Goal: Task Accomplishment & Management: Use online tool/utility

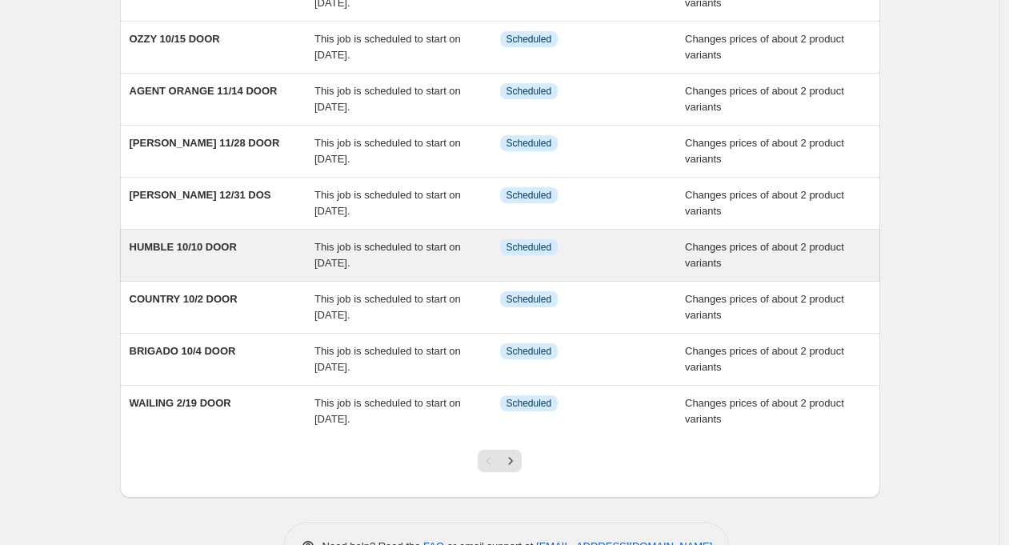
scroll to position [279, 0]
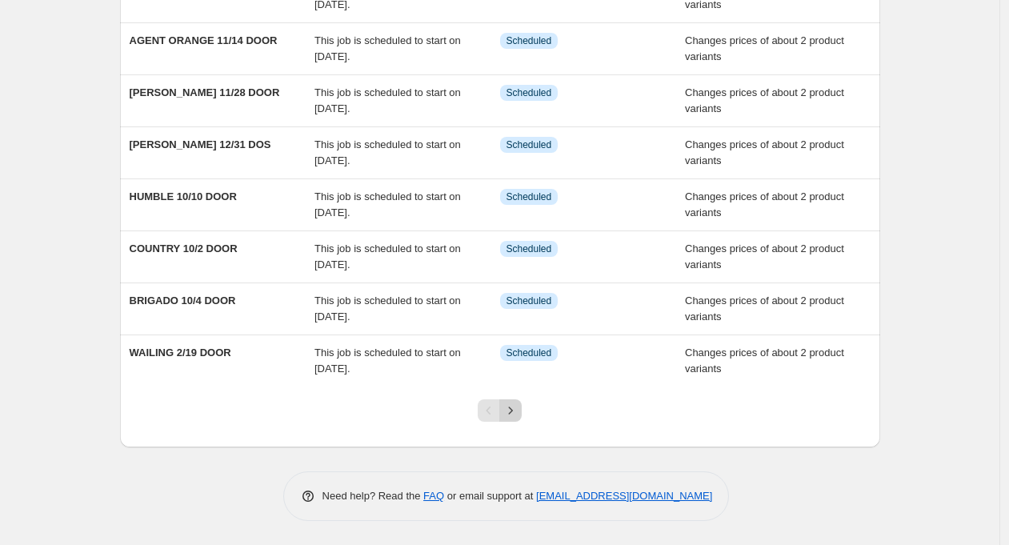
click at [513, 412] on icon "Next" at bounding box center [511, 410] width 4 height 7
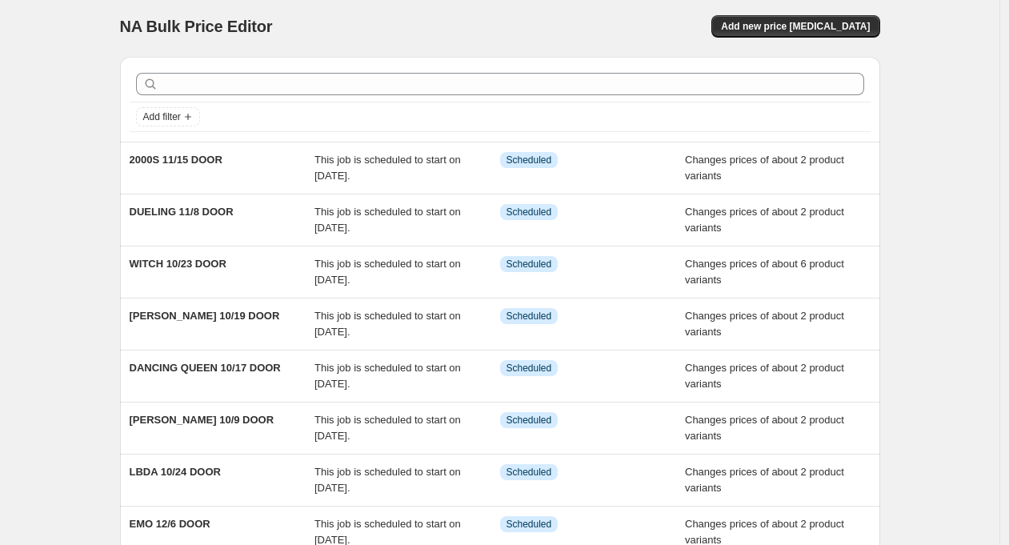
scroll to position [0, 0]
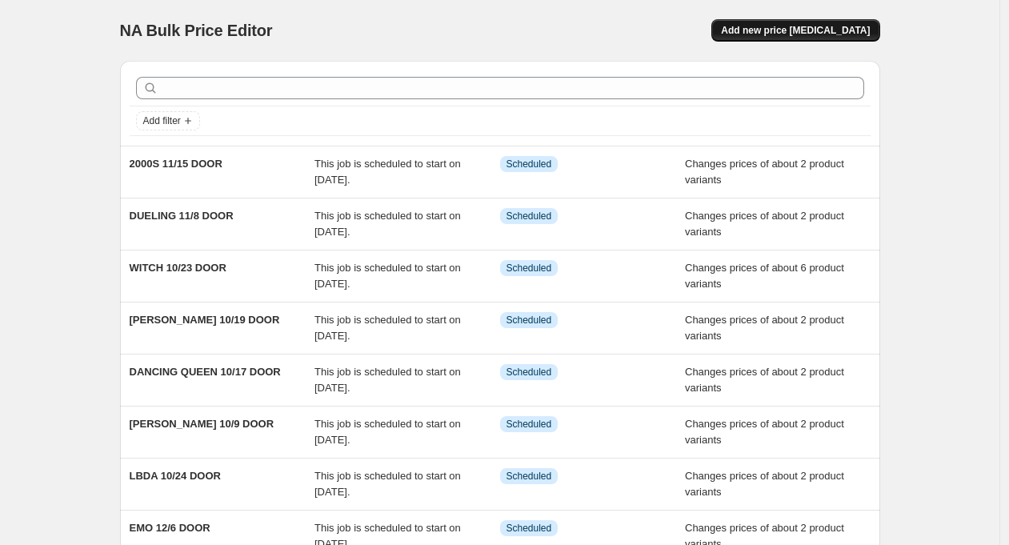
click at [837, 24] on button "Add new price [MEDICAL_DATA]" at bounding box center [796, 30] width 168 height 22
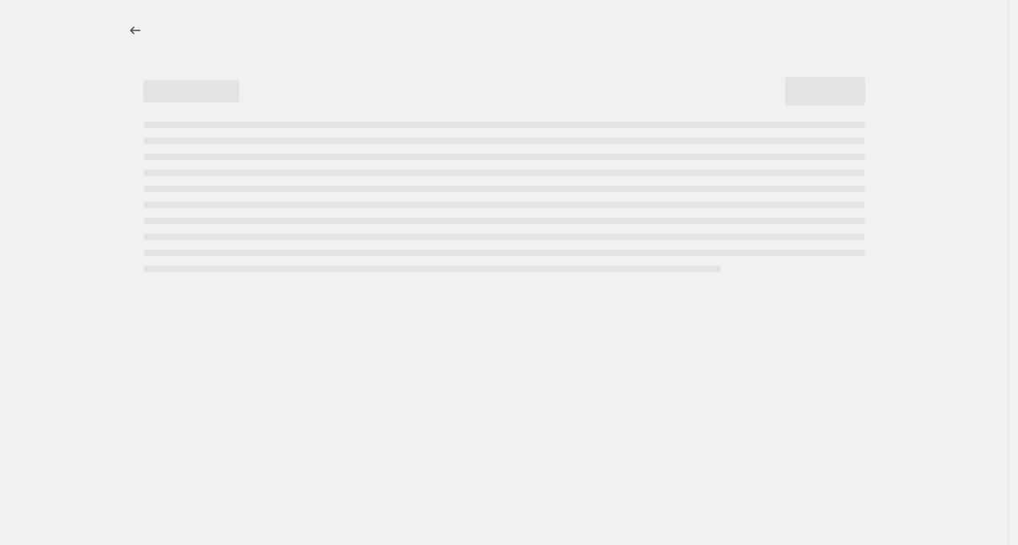
select select "percentage"
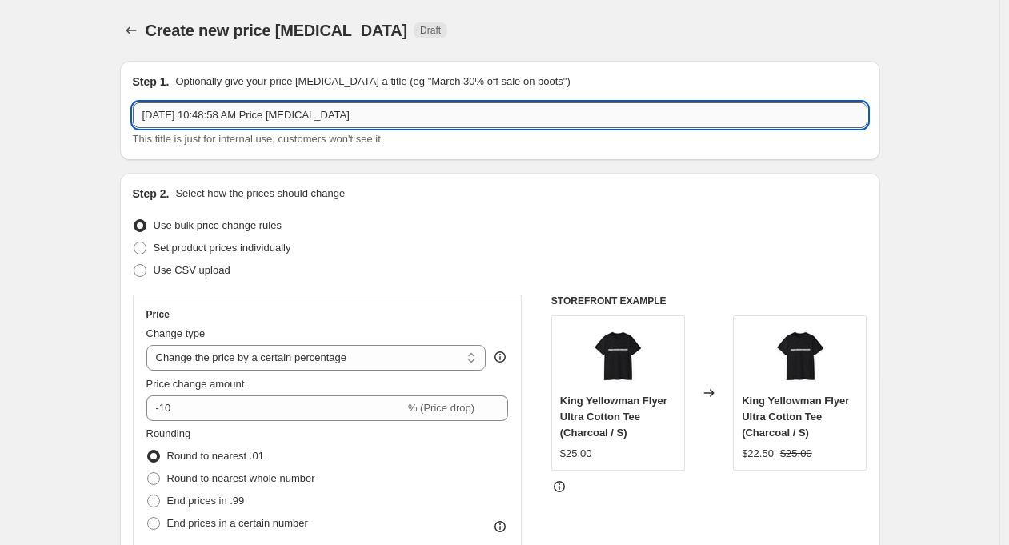
click at [242, 118] on input "[DATE] 10:48:58 AM Price [MEDICAL_DATA]" at bounding box center [500, 115] width 735 height 26
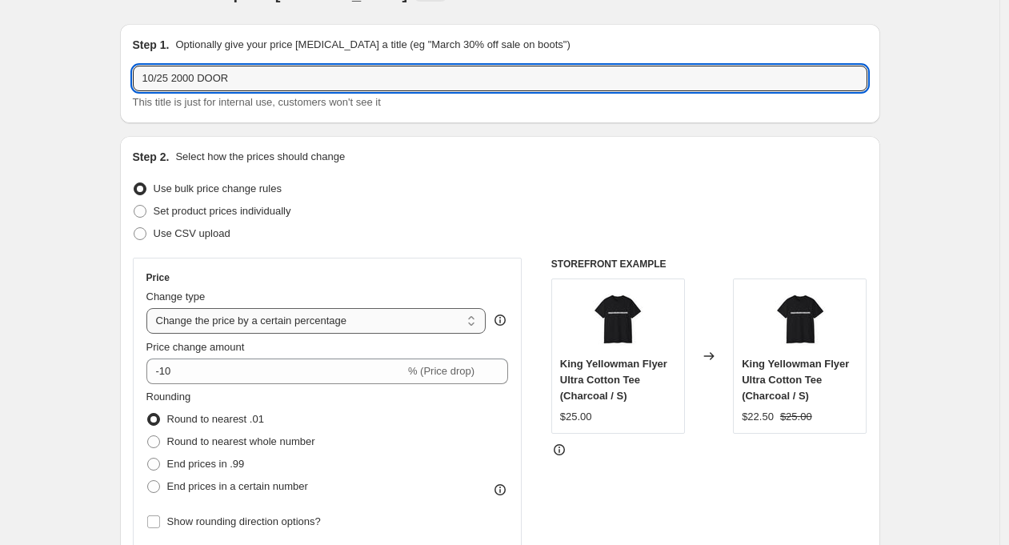
scroll to position [123, 0]
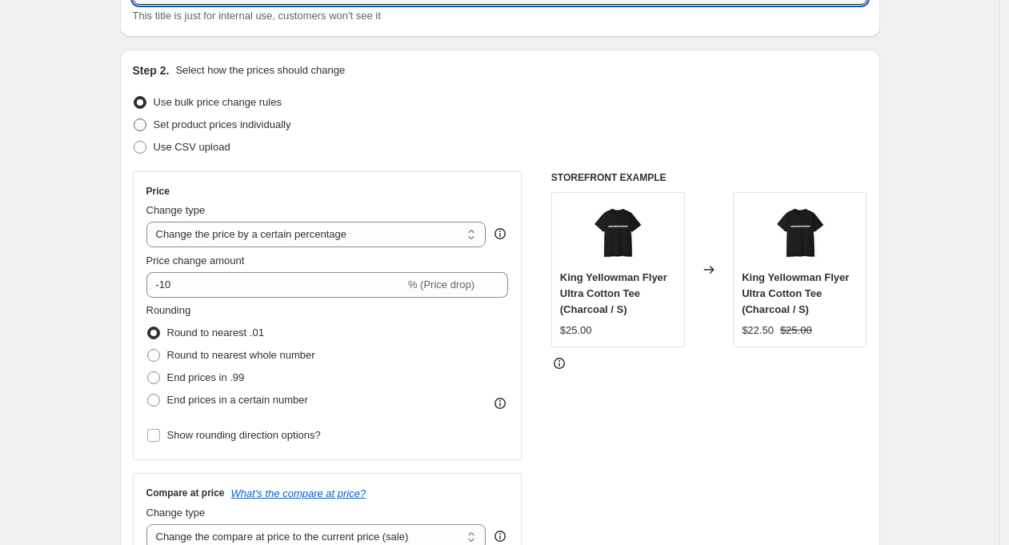
type input "10/25 2000 DOOR"
click at [218, 121] on span "Set product prices individually" at bounding box center [223, 124] width 138 height 12
click at [134, 119] on input "Set product prices individually" at bounding box center [134, 118] width 1 height 1
radio input "true"
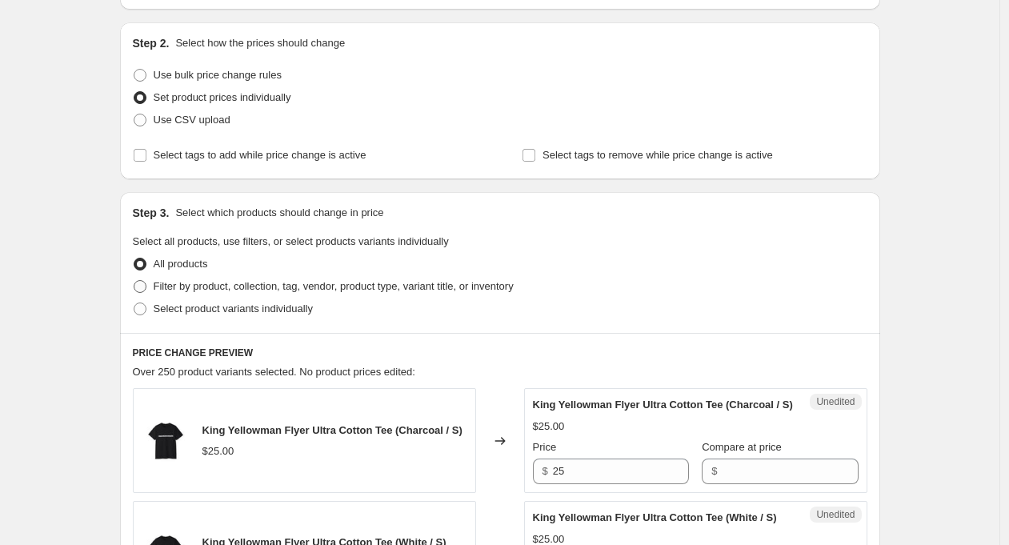
scroll to position [202, 0]
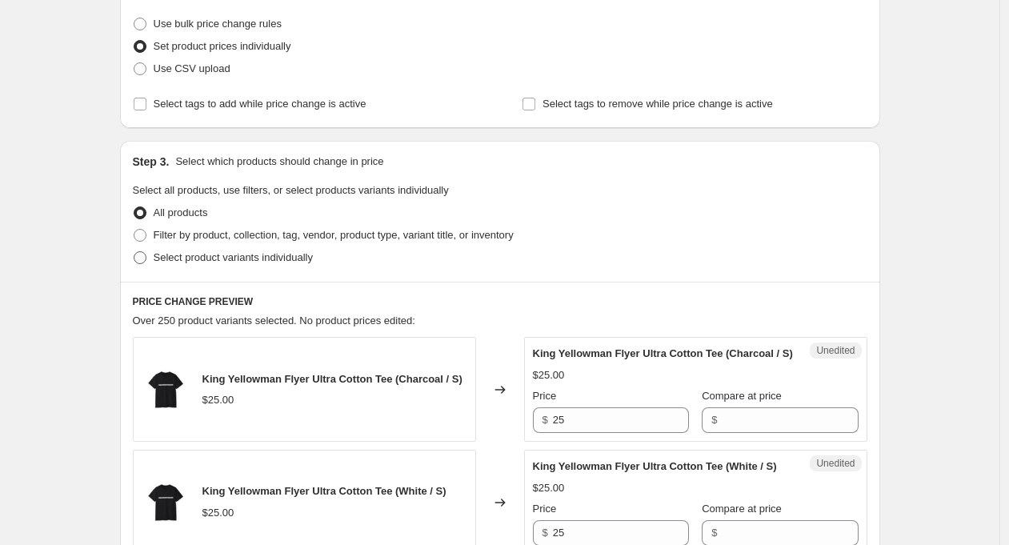
click at [305, 254] on span "Select product variants individually" at bounding box center [233, 257] width 159 height 12
click at [134, 252] on input "Select product variants individually" at bounding box center [134, 251] width 1 height 1
radio input "true"
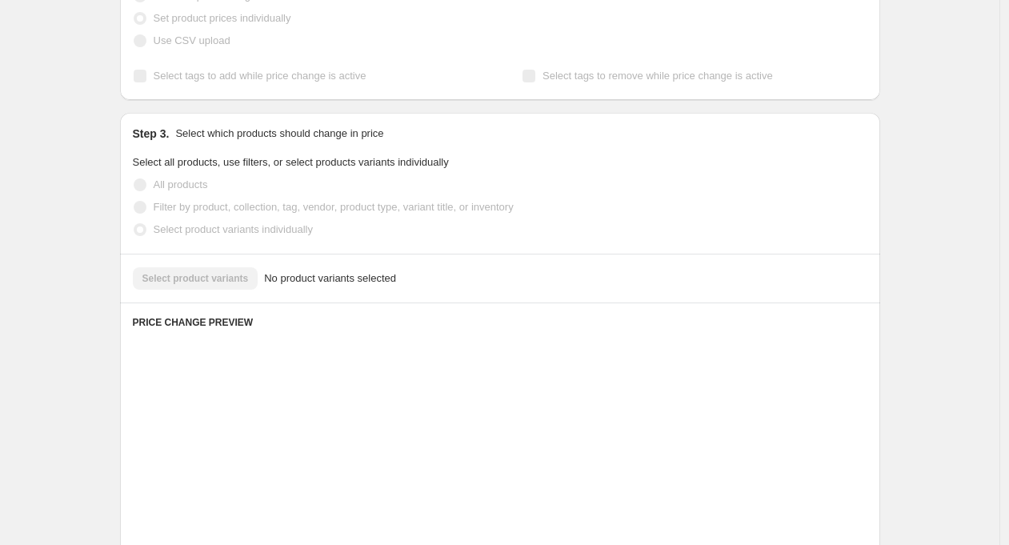
scroll to position [295, 0]
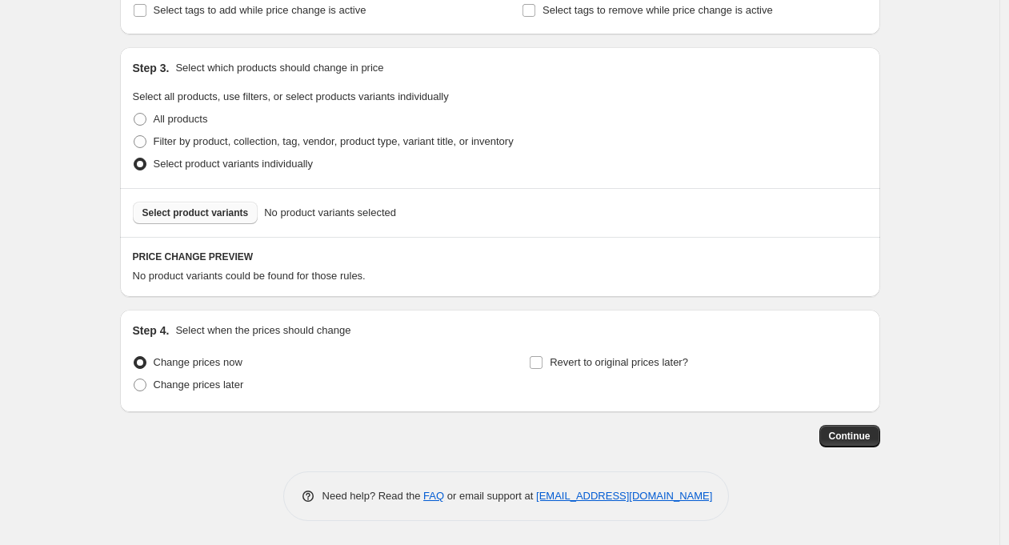
click at [203, 210] on span "Select product variants" at bounding box center [195, 213] width 106 height 13
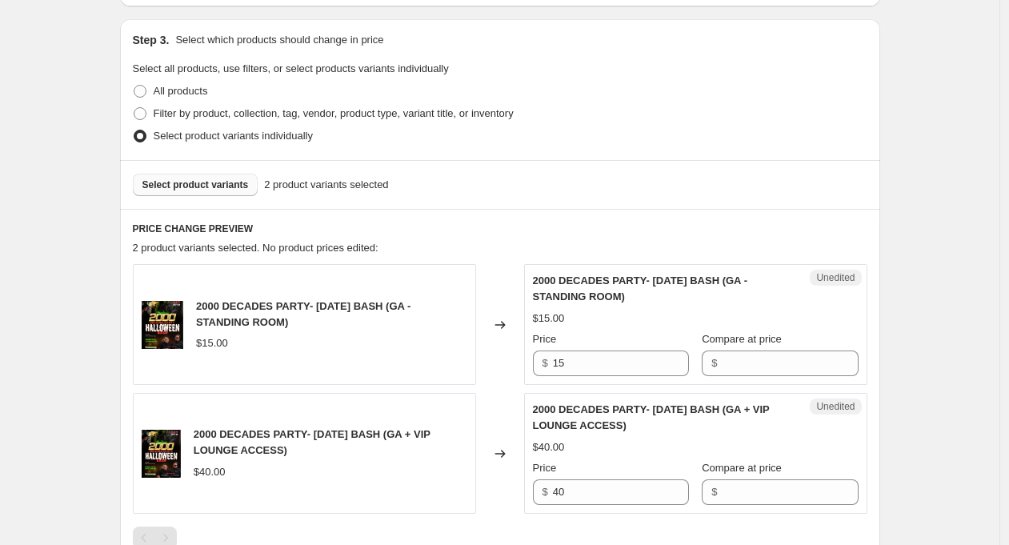
scroll to position [389, 0]
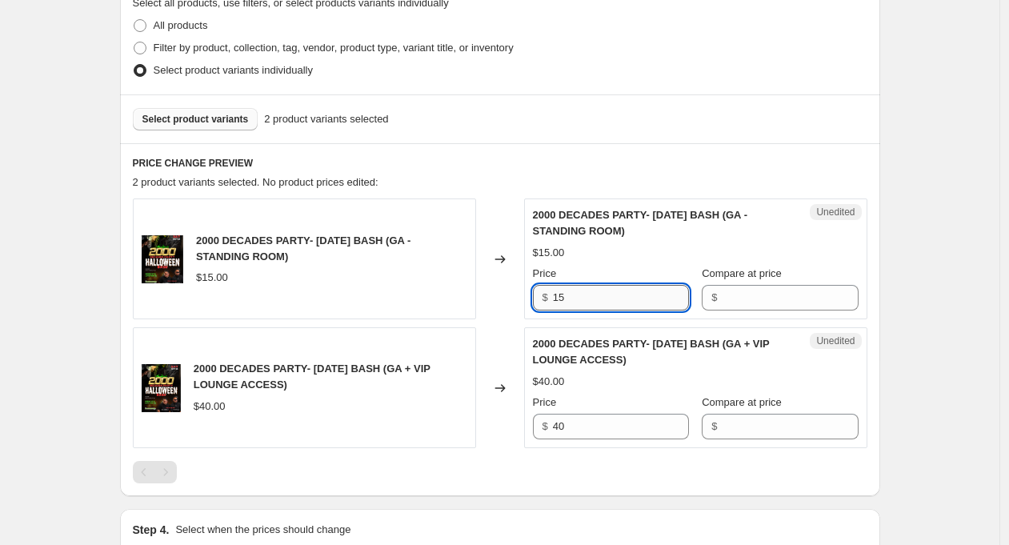
click at [563, 298] on input "15" at bounding box center [621, 298] width 136 height 26
type input "25"
click at [563, 434] on input "40" at bounding box center [621, 427] width 136 height 26
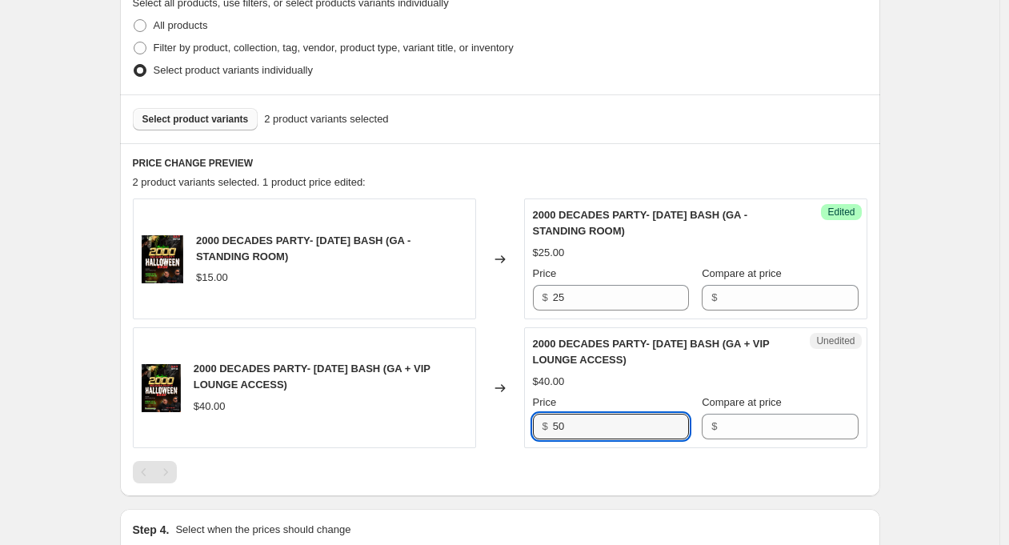
type input "50"
click at [969, 400] on div "Create new price [MEDICAL_DATA]. This page is ready Create new price [MEDICAL_D…" at bounding box center [500, 177] width 1000 height 1133
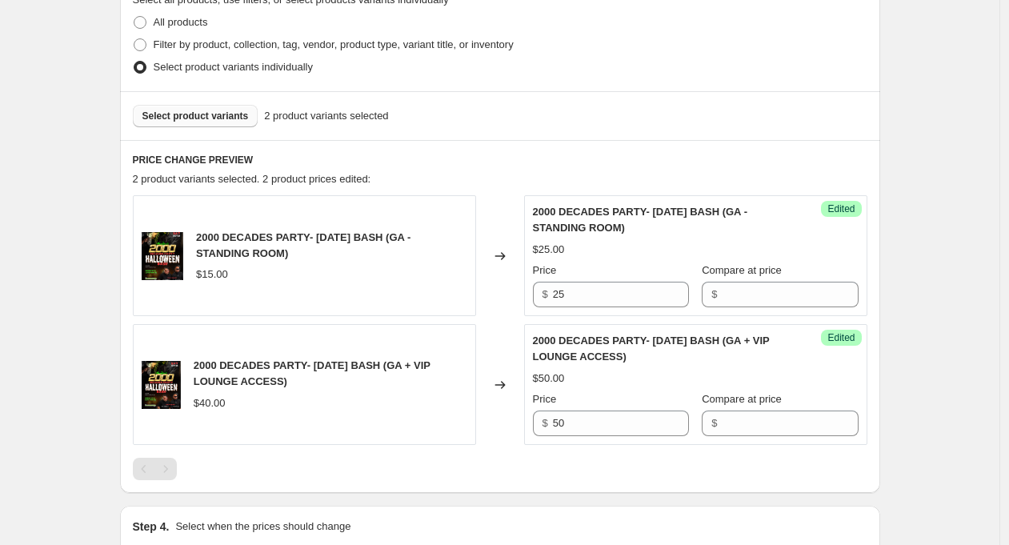
scroll to position [543, 0]
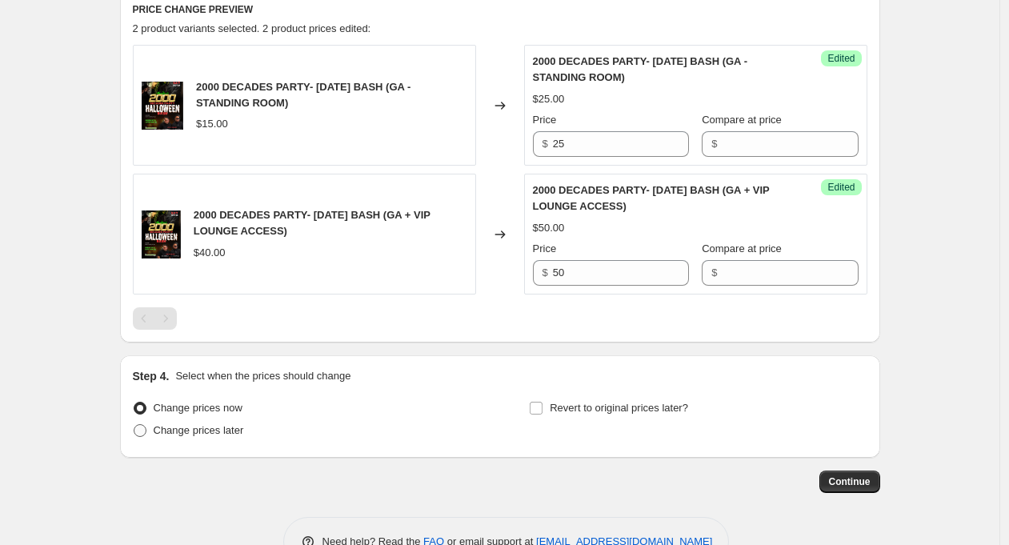
click at [239, 429] on span "Change prices later" at bounding box center [199, 430] width 90 height 12
click at [134, 425] on input "Change prices later" at bounding box center [134, 424] width 1 height 1
radio input "true"
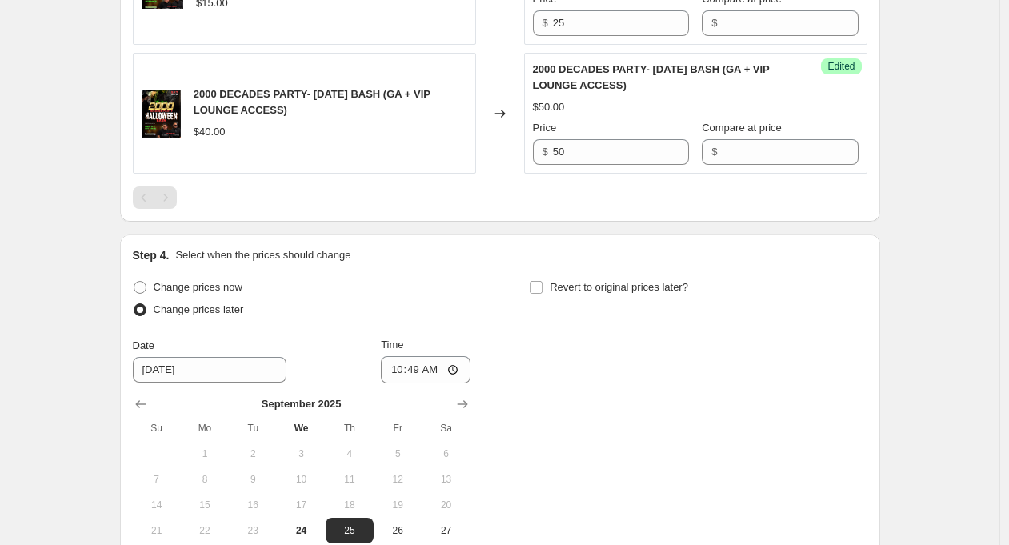
scroll to position [751, 0]
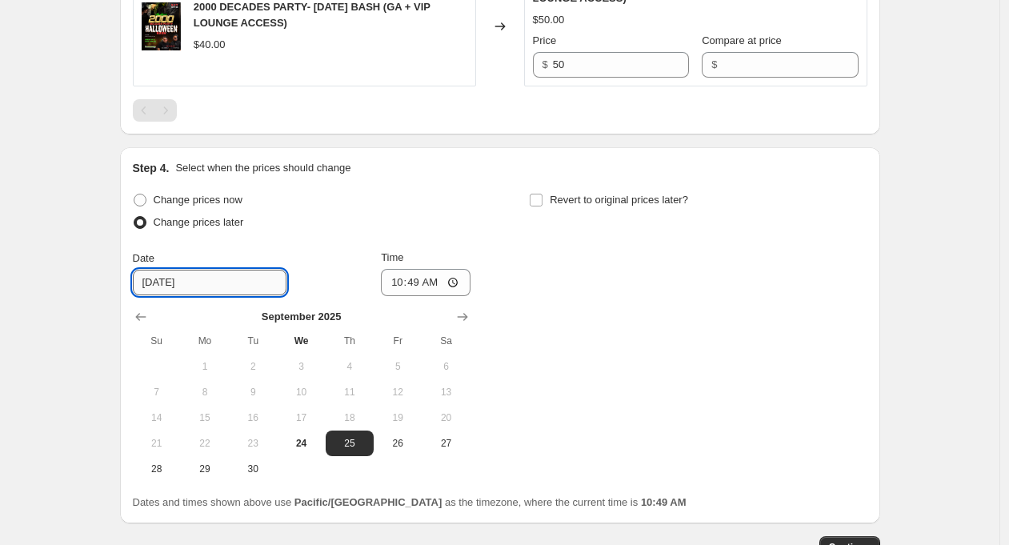
click at [226, 291] on input "[DATE]" at bounding box center [210, 283] width 154 height 26
click at [473, 327] on button "Show next month, October 2025" at bounding box center [462, 317] width 22 height 22
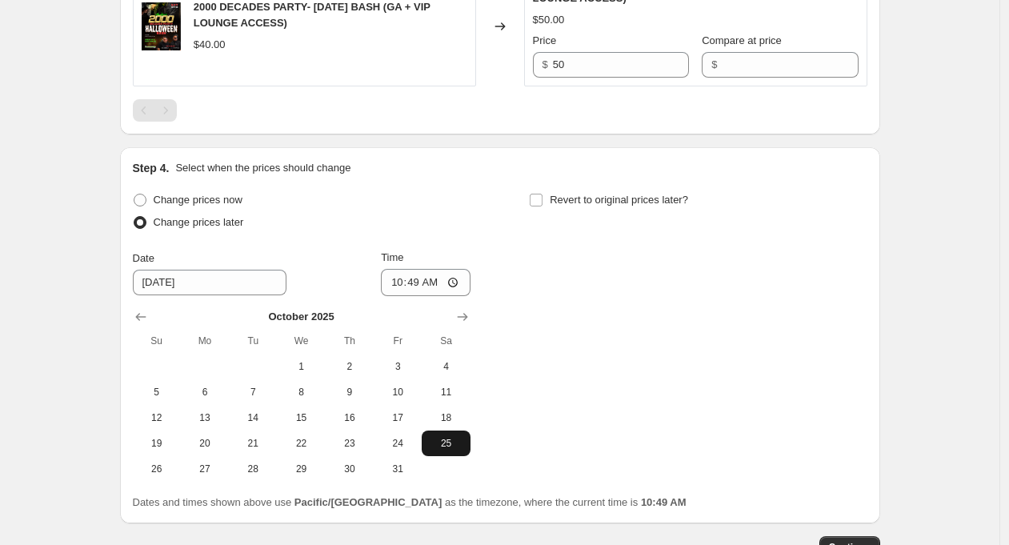
click at [451, 445] on span "25" at bounding box center [445, 443] width 35 height 13
type input "[DATE]"
click at [418, 285] on input "10:49" at bounding box center [426, 282] width 90 height 27
click at [432, 283] on input "09:49" at bounding box center [426, 282] width 90 height 27
click at [456, 281] on input "09:00" at bounding box center [426, 282] width 90 height 27
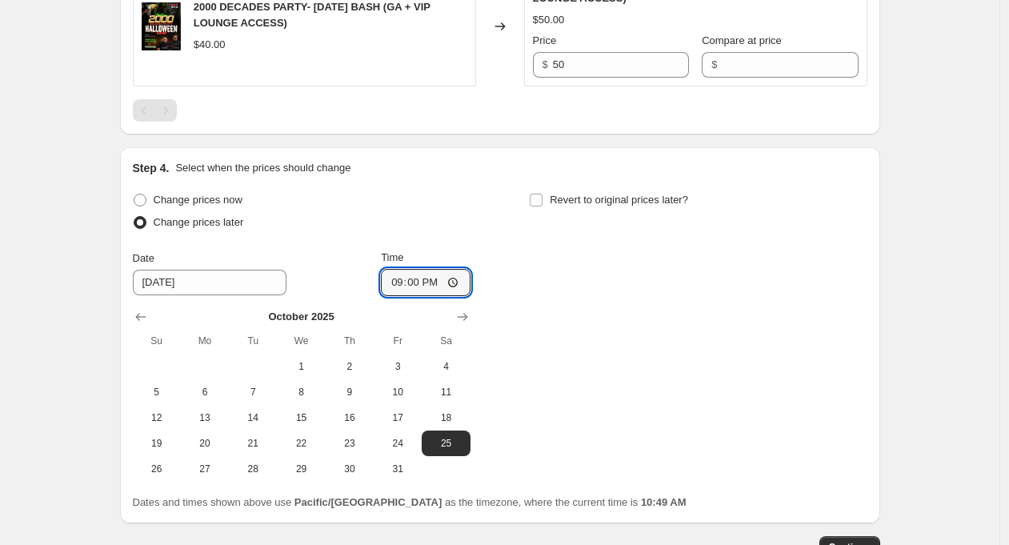
type input "21:00"
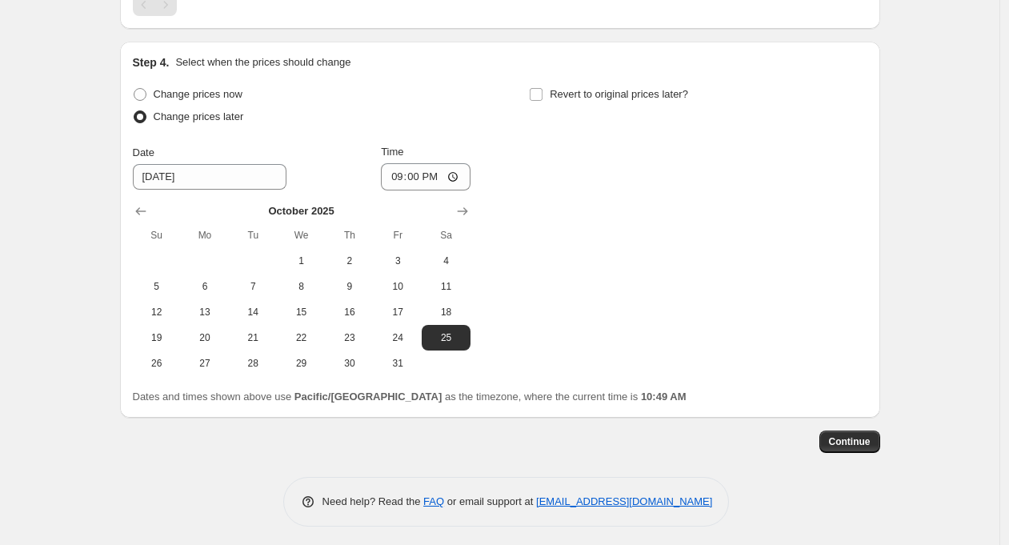
scroll to position [795, 0]
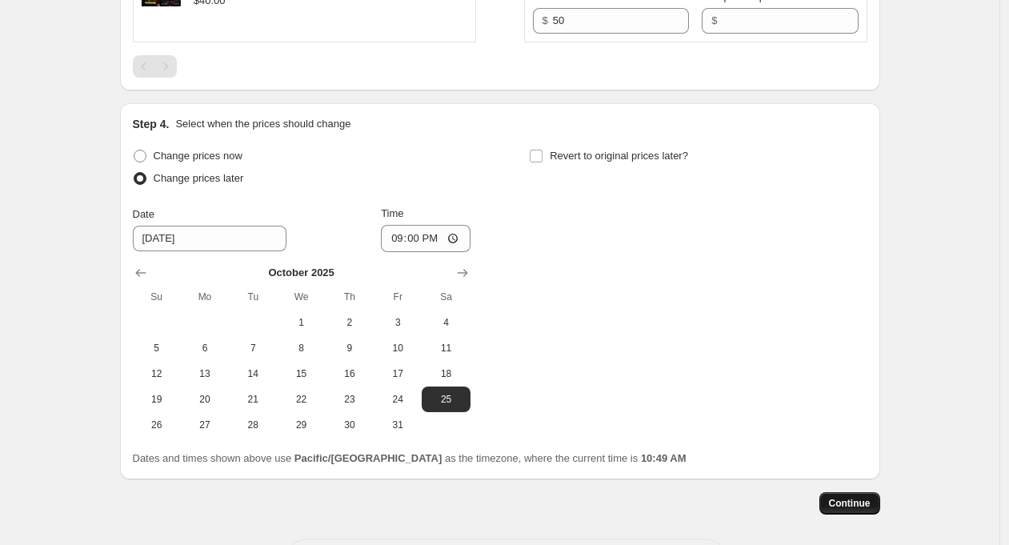
click at [857, 501] on span "Continue" at bounding box center [850, 503] width 42 height 13
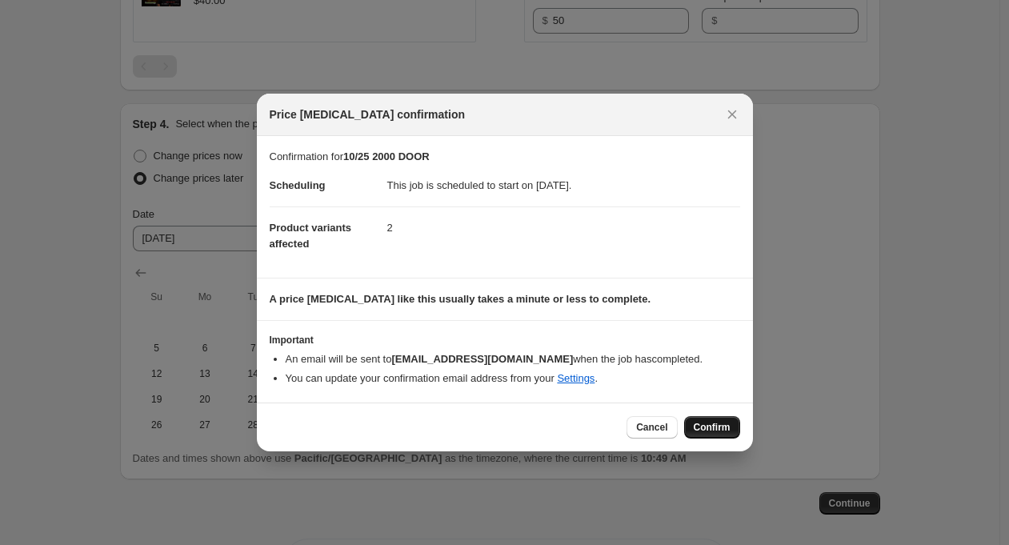
click at [706, 424] on span "Confirm" at bounding box center [712, 427] width 37 height 13
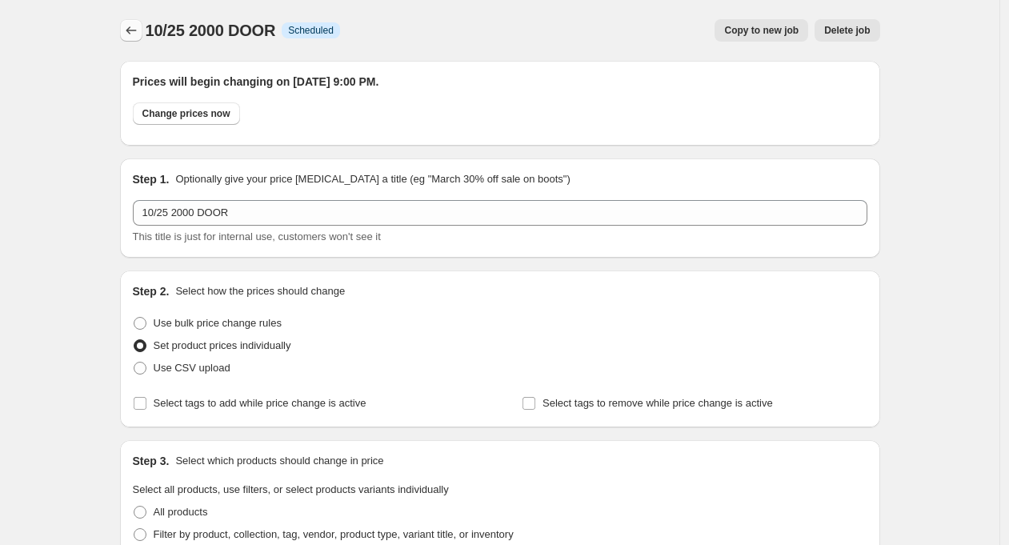
click at [129, 26] on icon "Price change jobs" at bounding box center [131, 30] width 16 height 16
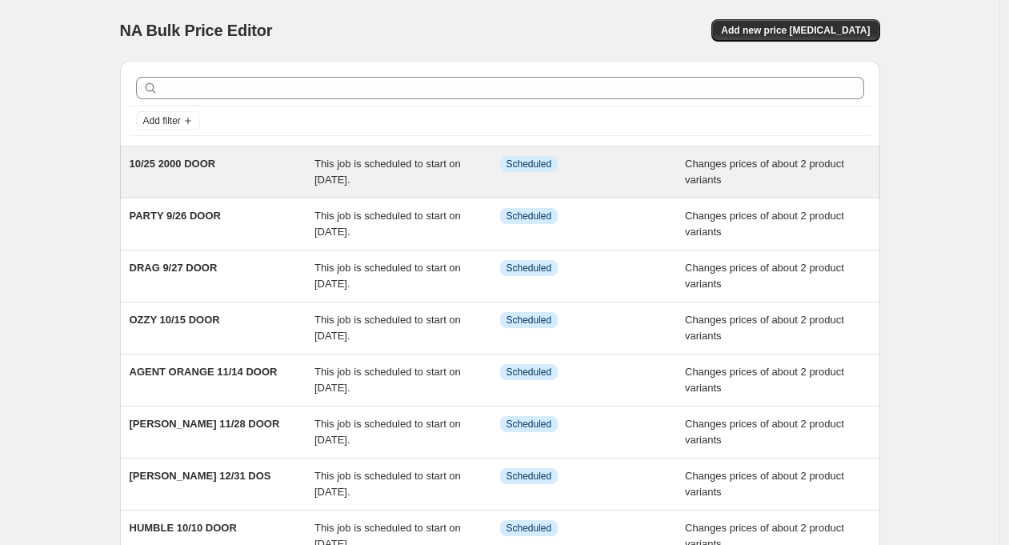
click at [178, 163] on span "10/25 2000 DOOR" at bounding box center [173, 164] width 86 height 12
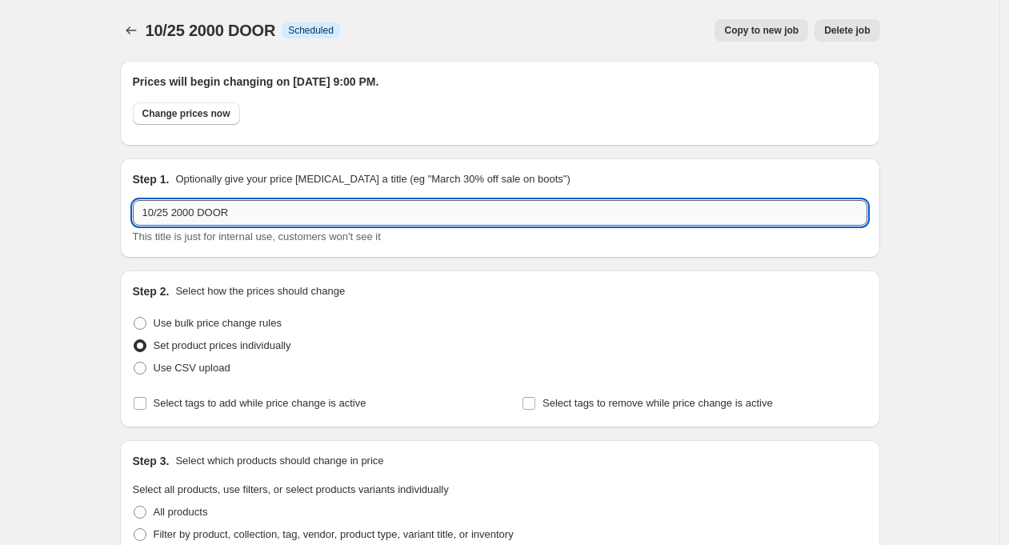
drag, startPoint x: 202, startPoint y: 213, endPoint x: 175, endPoint y: 213, distance: 26.4
click at [175, 213] on input "10/25 2000 DOOR" at bounding box center [500, 213] width 735 height 26
click at [144, 215] on input "10/25 DOOR" at bounding box center [500, 213] width 735 height 26
paste input "2000"
click at [275, 216] on input "[DATE] 10/25 DOOR" at bounding box center [500, 213] width 735 height 26
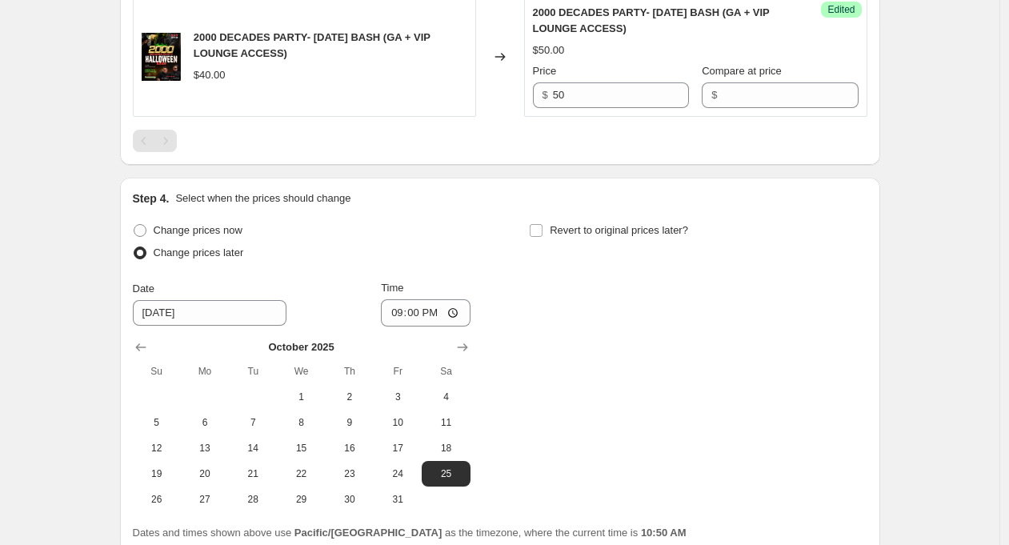
scroll to position [961, 0]
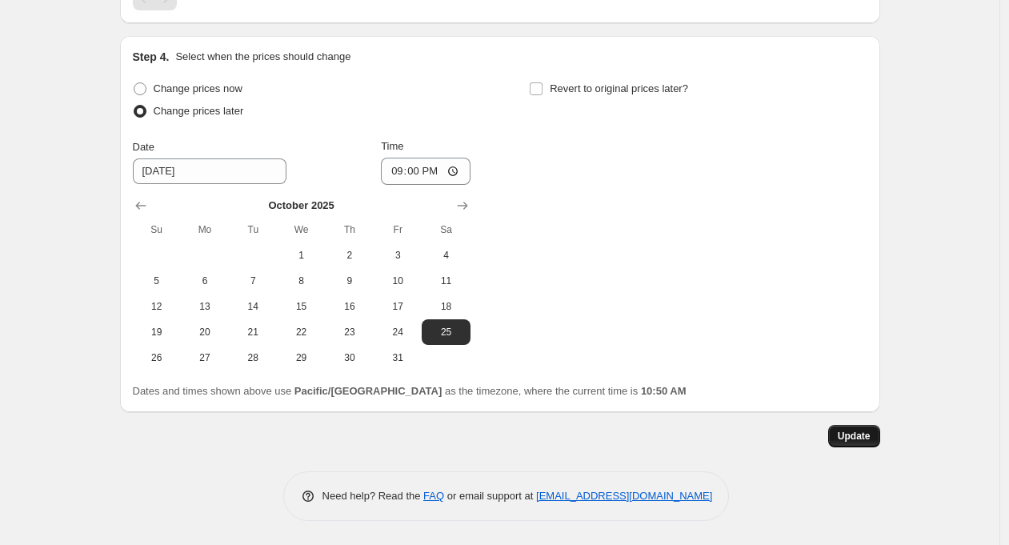
type input "[DATE] 10/25 DOOR"
click at [869, 439] on span "Update" at bounding box center [854, 436] width 33 height 13
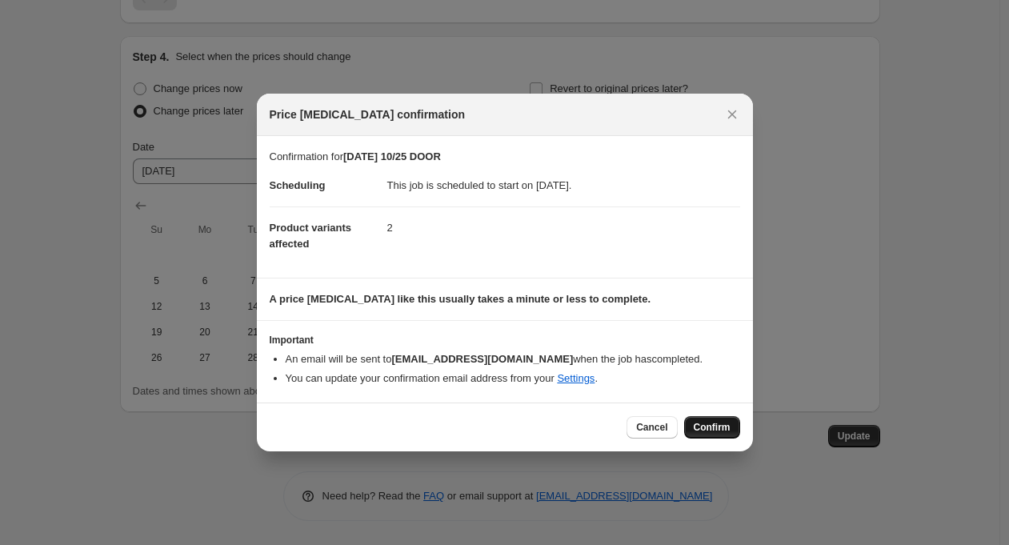
click at [713, 426] on span "Confirm" at bounding box center [712, 427] width 37 height 13
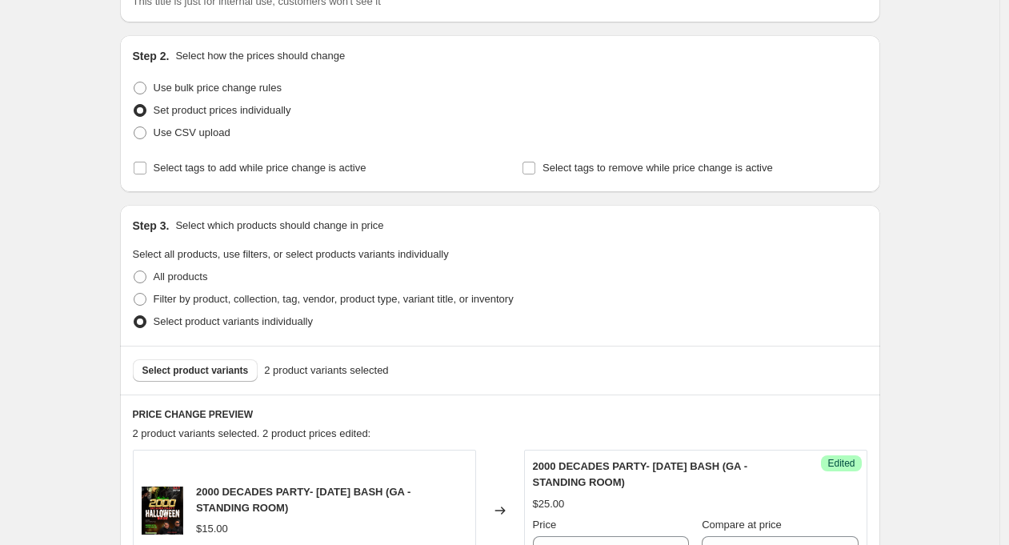
scroll to position [0, 0]
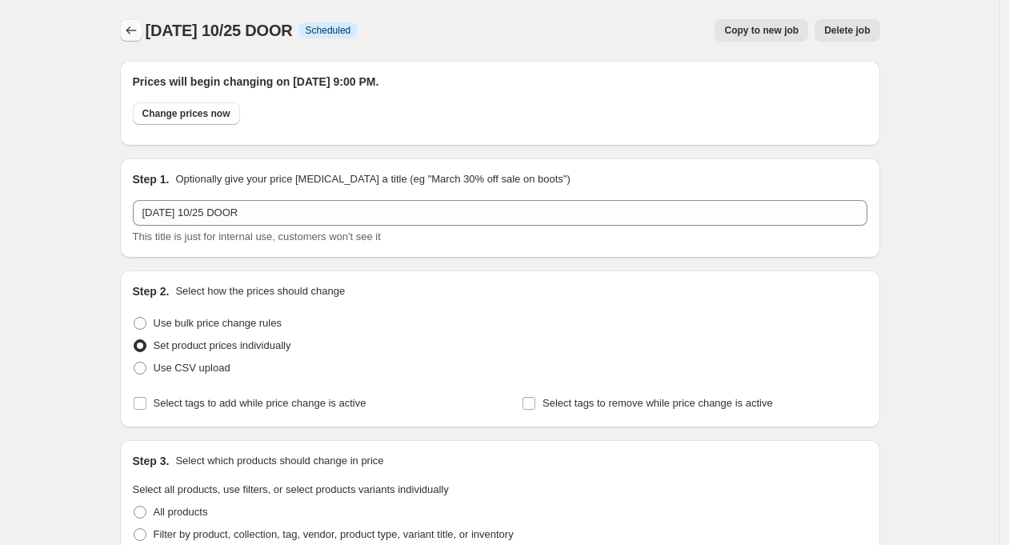
click at [139, 26] on icon "Price change jobs" at bounding box center [131, 30] width 16 height 16
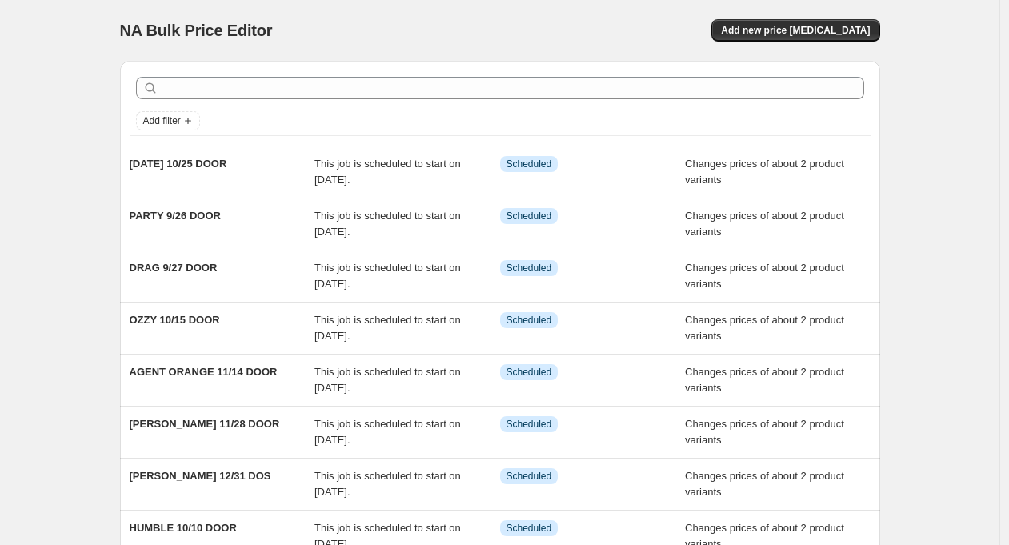
click at [562, 17] on div "NA Bulk Price Editor. This page is ready NA Bulk Price Editor Add new price [ME…" at bounding box center [500, 30] width 760 height 61
click at [808, 30] on span "Add new price [MEDICAL_DATA]" at bounding box center [795, 30] width 149 height 13
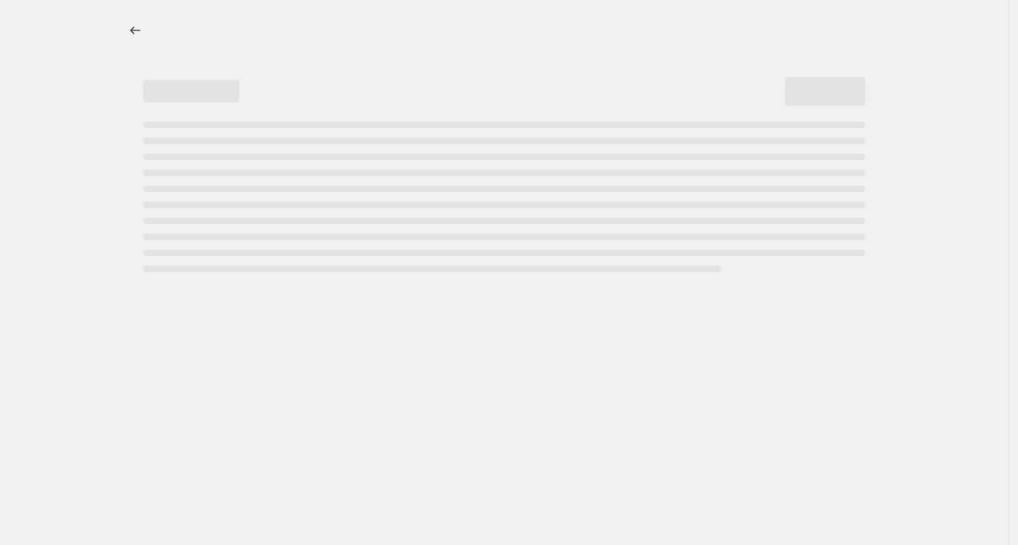
select select "percentage"
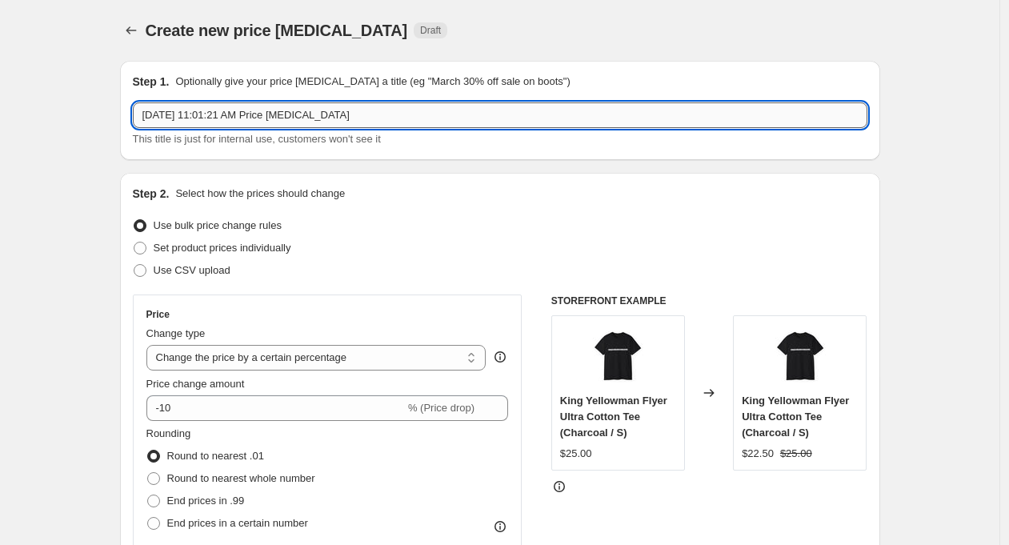
click at [217, 114] on input "[DATE] 11:01:21 AM Price [MEDICAL_DATA]" at bounding box center [500, 115] width 735 height 26
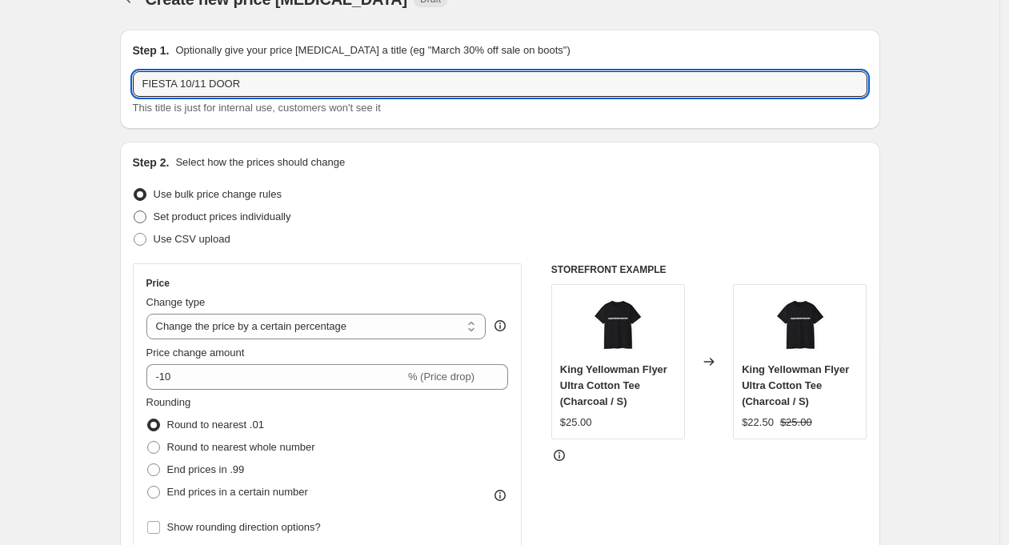
type input "FIESTA 10/11 DOOR"
click at [277, 218] on span "Set product prices individually" at bounding box center [223, 217] width 138 height 12
click at [134, 211] on input "Set product prices individually" at bounding box center [134, 211] width 1 height 1
radio input "true"
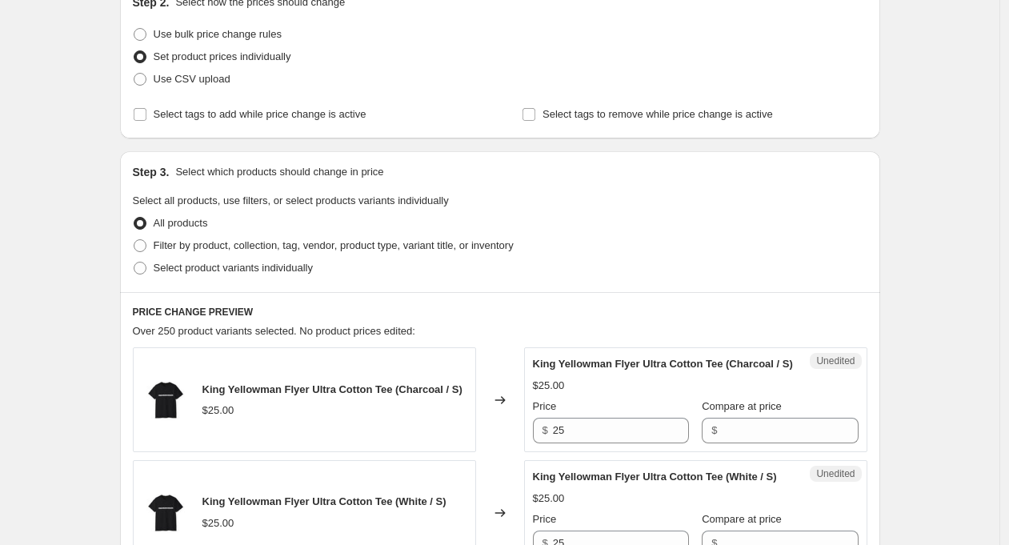
scroll to position [223, 0]
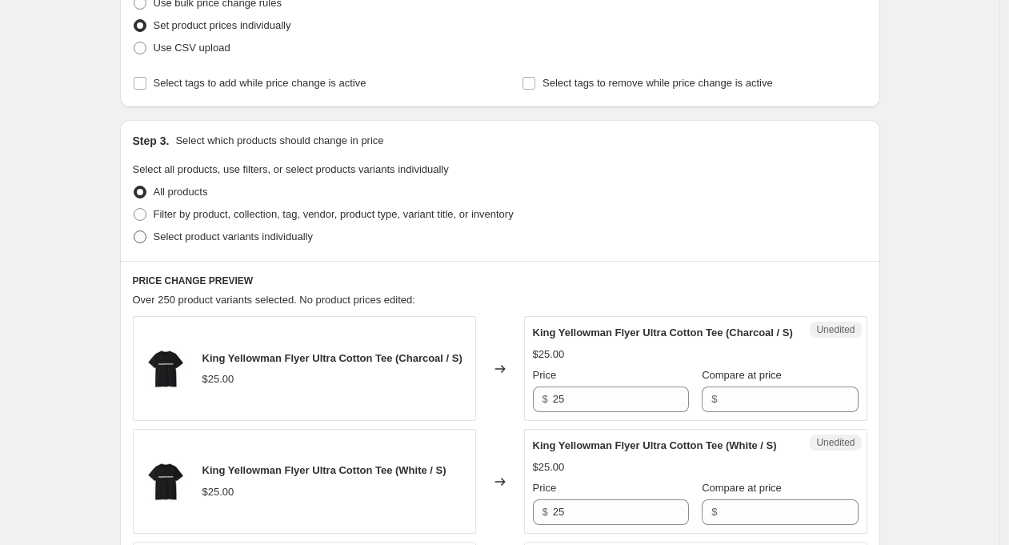
click at [271, 239] on span "Select product variants individually" at bounding box center [233, 237] width 159 height 12
click at [134, 231] on input "Select product variants individually" at bounding box center [134, 231] width 1 height 1
radio input "true"
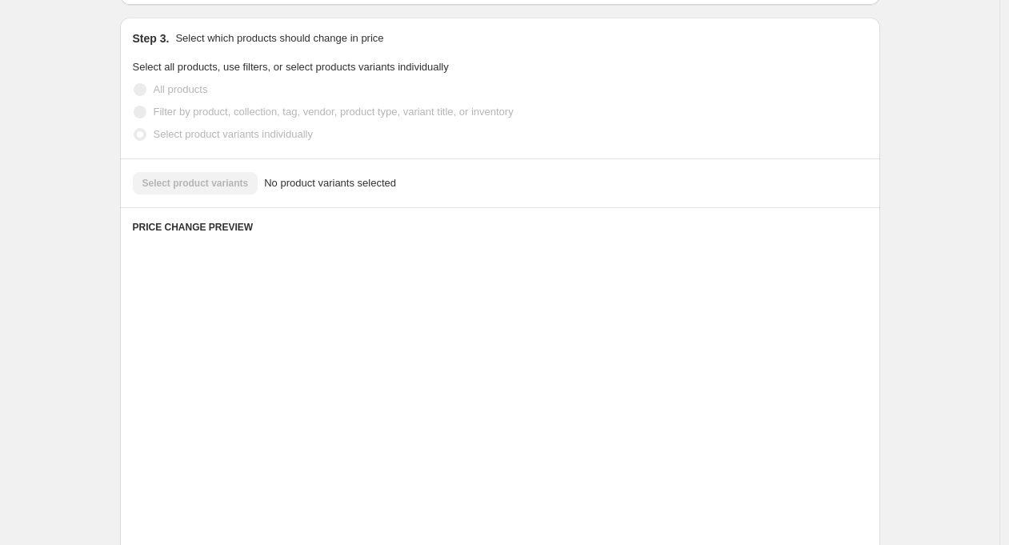
scroll to position [295, 0]
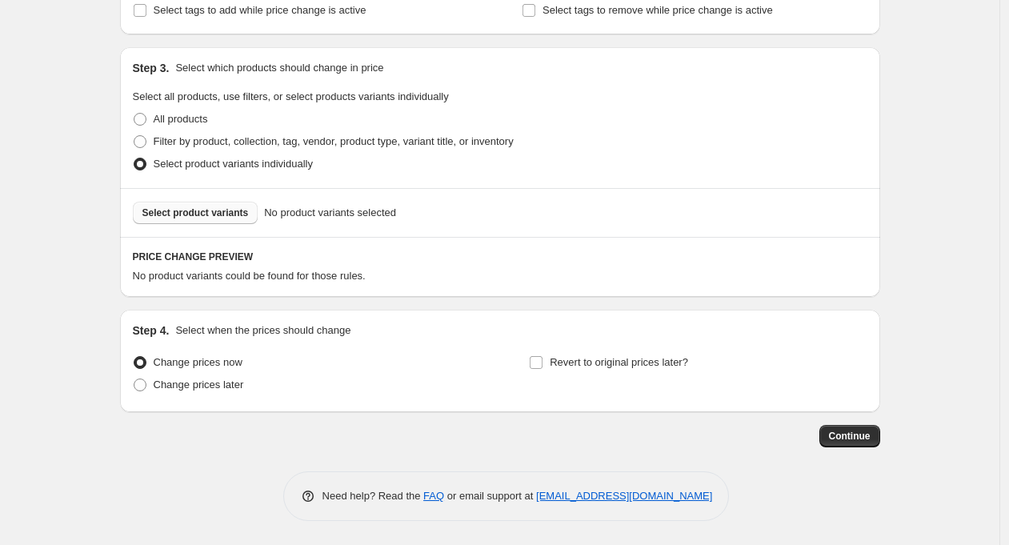
click at [205, 218] on span "Select product variants" at bounding box center [195, 213] width 106 height 13
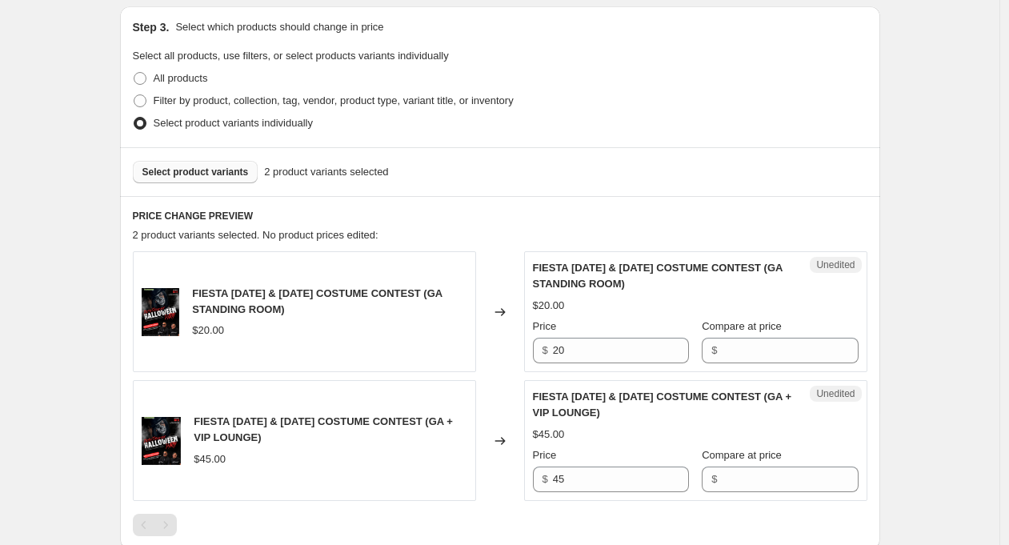
scroll to position [435, 0]
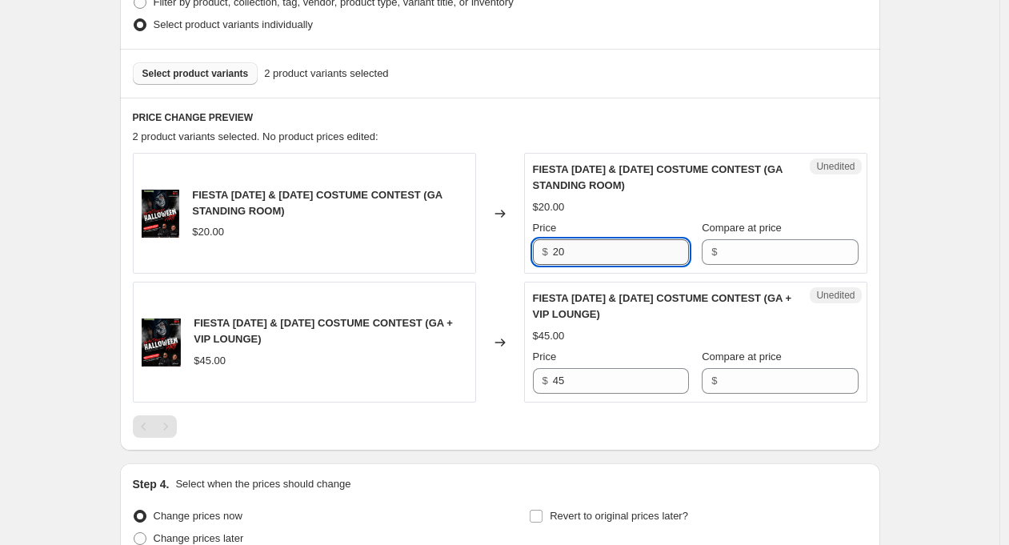
click at [575, 252] on input "20" at bounding box center [621, 252] width 136 height 26
type input "25"
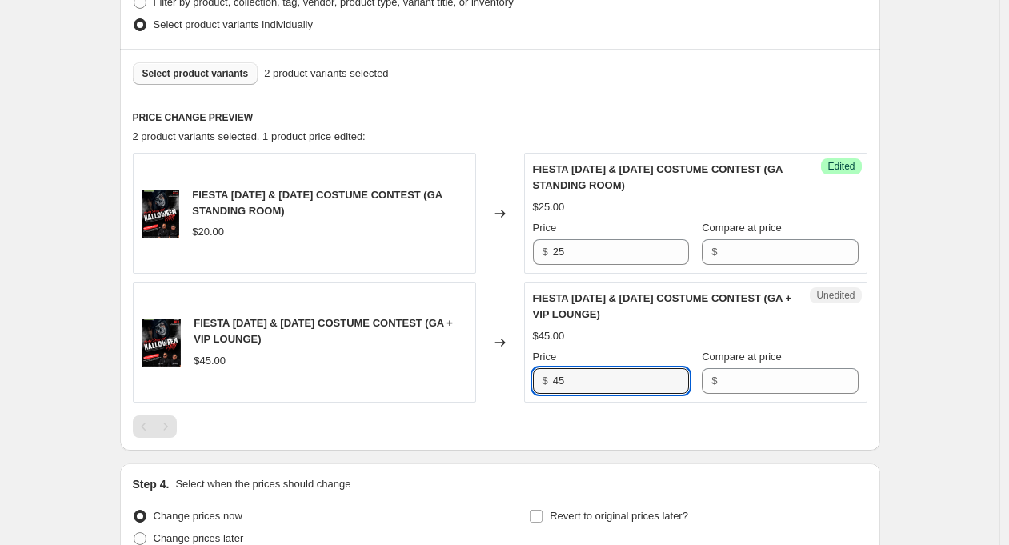
drag, startPoint x: 575, startPoint y: 382, endPoint x: 553, endPoint y: 381, distance: 22.4
click at [553, 381] on div "$ 45" at bounding box center [611, 381] width 156 height 26
type input "50"
click at [971, 383] on div "Create new price change job. This page is ready Create new price change job Dra…" at bounding box center [500, 131] width 1000 height 1133
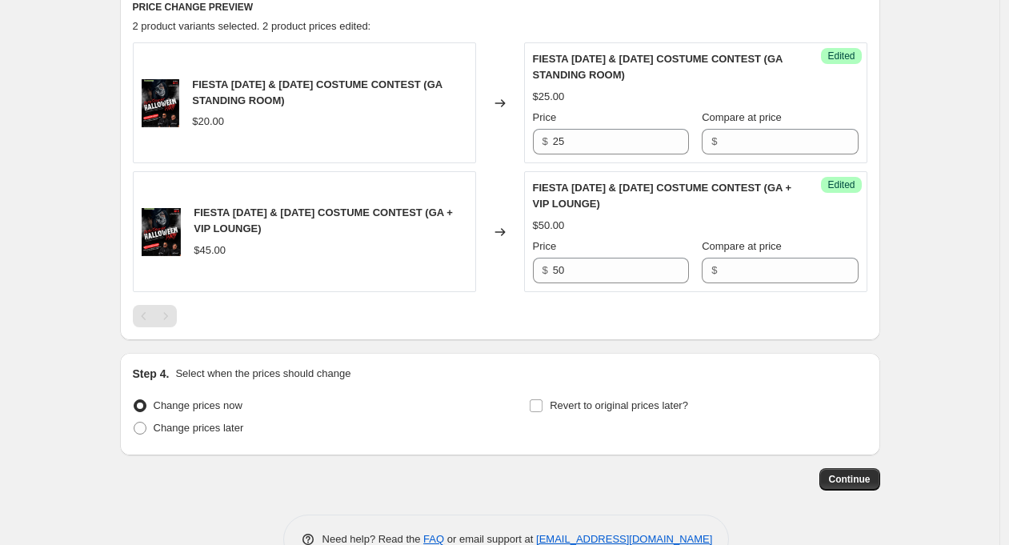
scroll to position [588, 0]
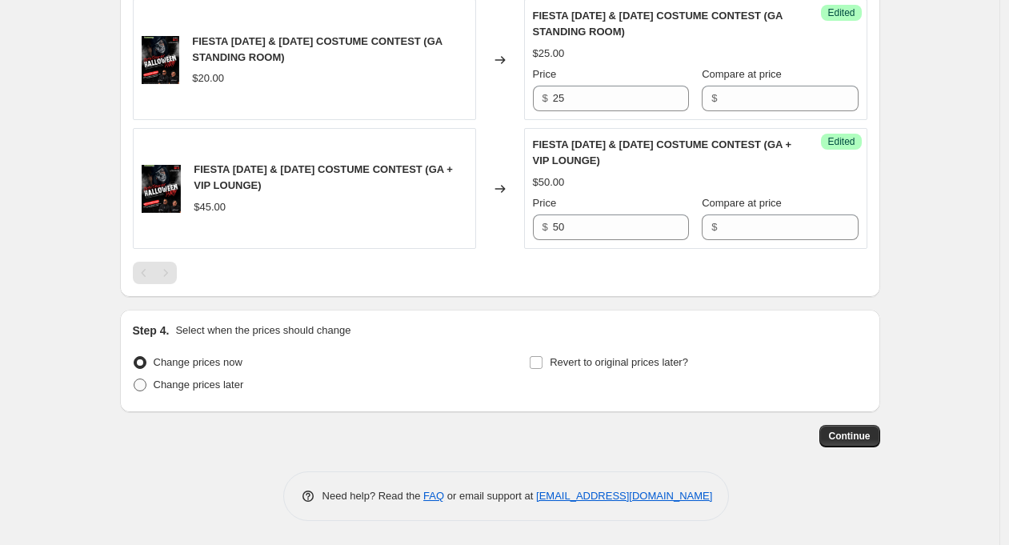
click at [235, 383] on span "Change prices later" at bounding box center [199, 385] width 90 height 12
click at [134, 379] on input "Change prices later" at bounding box center [134, 379] width 1 height 1
radio input "true"
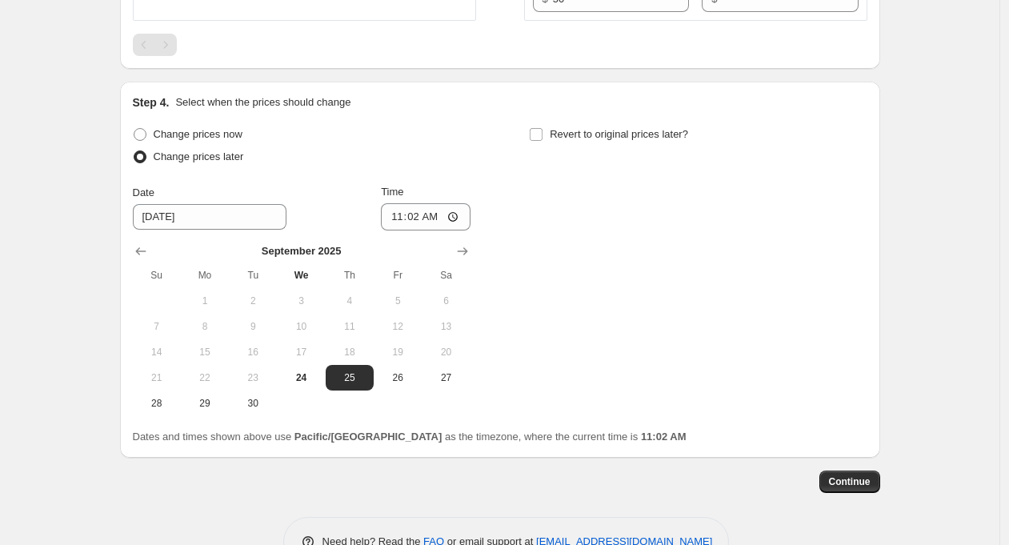
scroll to position [820, 0]
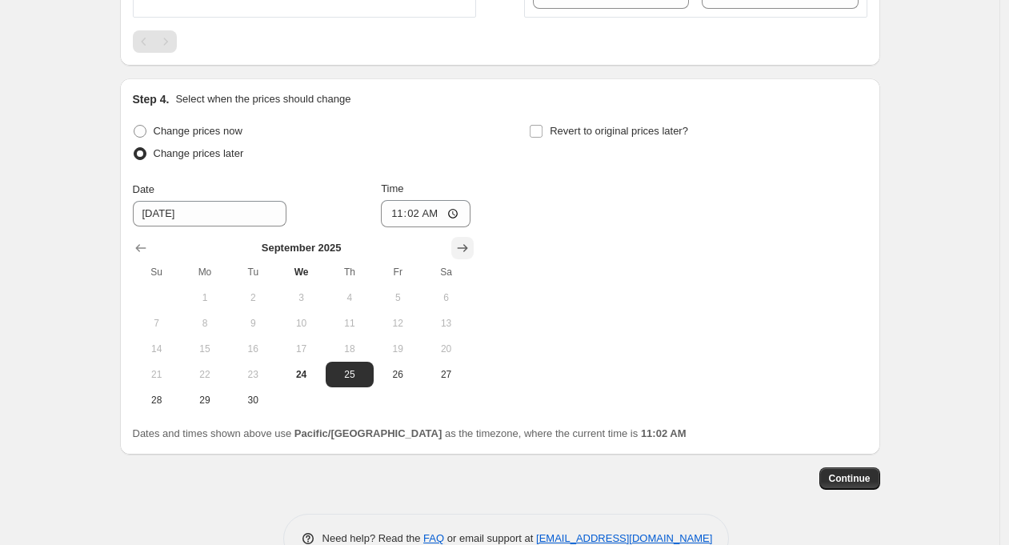
click at [467, 244] on icon "Show next month, October 2025" at bounding box center [463, 248] width 16 height 16
click at [452, 317] on button "11" at bounding box center [446, 324] width 48 height 26
type input "10/11/2025"
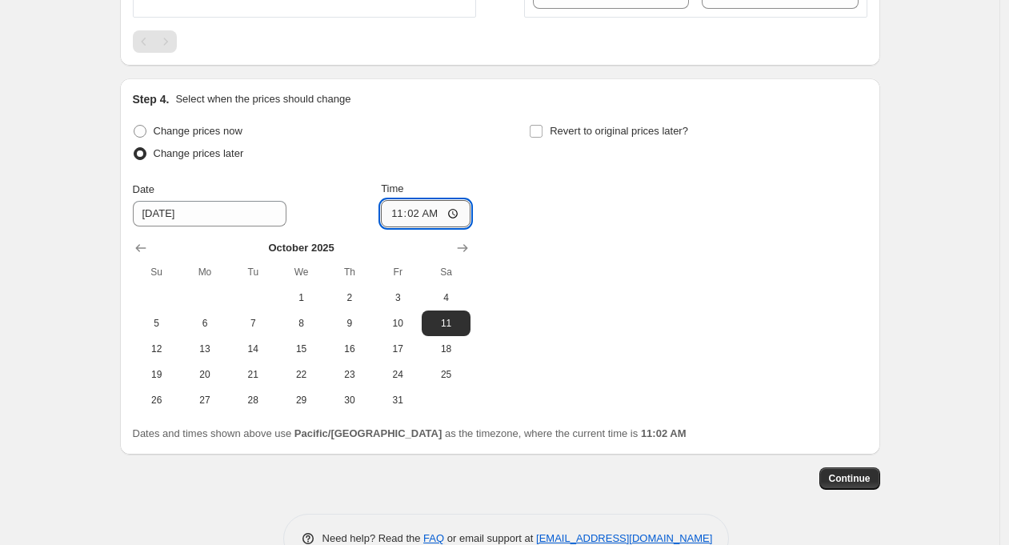
click at [415, 212] on input "11:02" at bounding box center [426, 213] width 90 height 27
type input "21:00"
click at [856, 475] on span "Continue" at bounding box center [850, 478] width 42 height 13
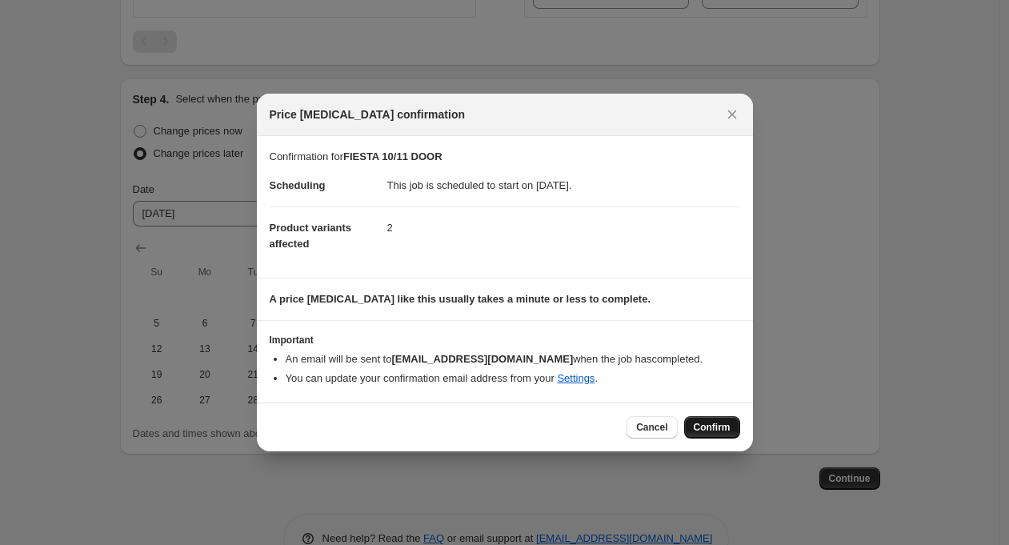
click at [715, 428] on span "Confirm" at bounding box center [712, 427] width 37 height 13
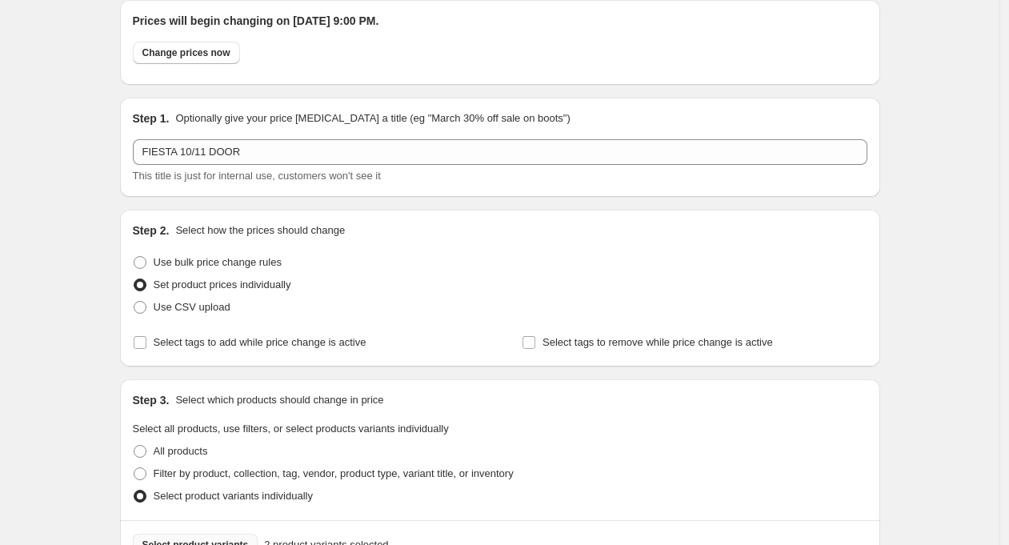
scroll to position [7, 0]
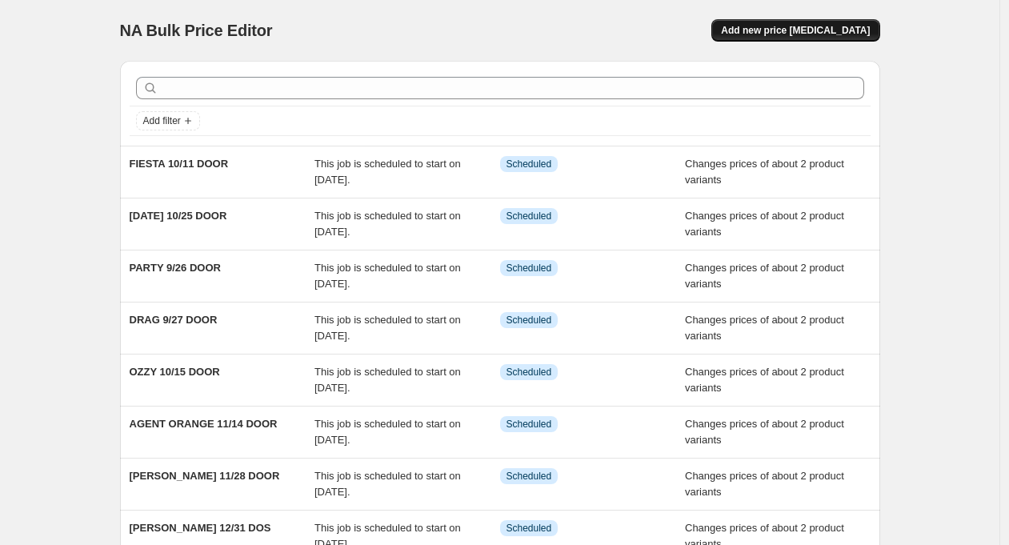
click at [808, 25] on span "Add new price [MEDICAL_DATA]" at bounding box center [795, 30] width 149 height 13
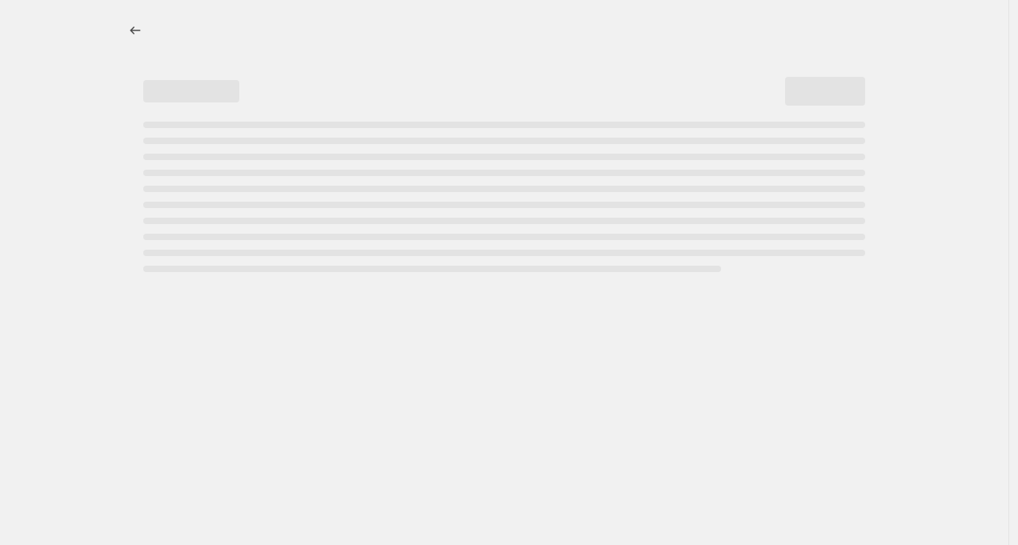
select select "percentage"
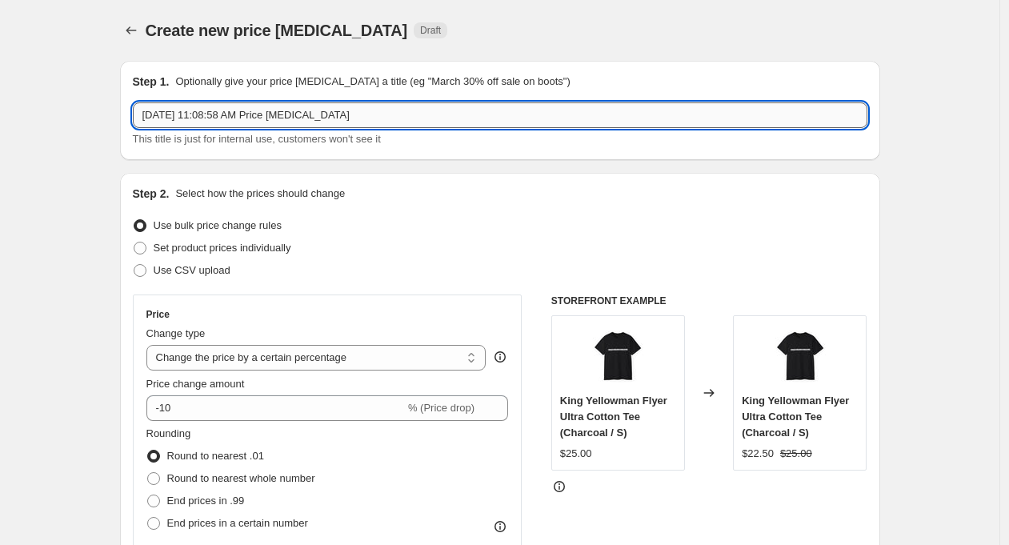
click at [271, 113] on input "Sep 24, 2025 at 11:08:58 AM Price change job" at bounding box center [500, 115] width 735 height 26
type input "T"
drag, startPoint x: 167, startPoint y: 116, endPoint x: 137, endPoint y: 117, distance: 30.4
click at [137, 117] on input "11/1 TOPSHAKAZ DOOR" at bounding box center [500, 115] width 735 height 26
click at [213, 117] on input "TOPSHAKAZ DOOR" at bounding box center [500, 115] width 735 height 26
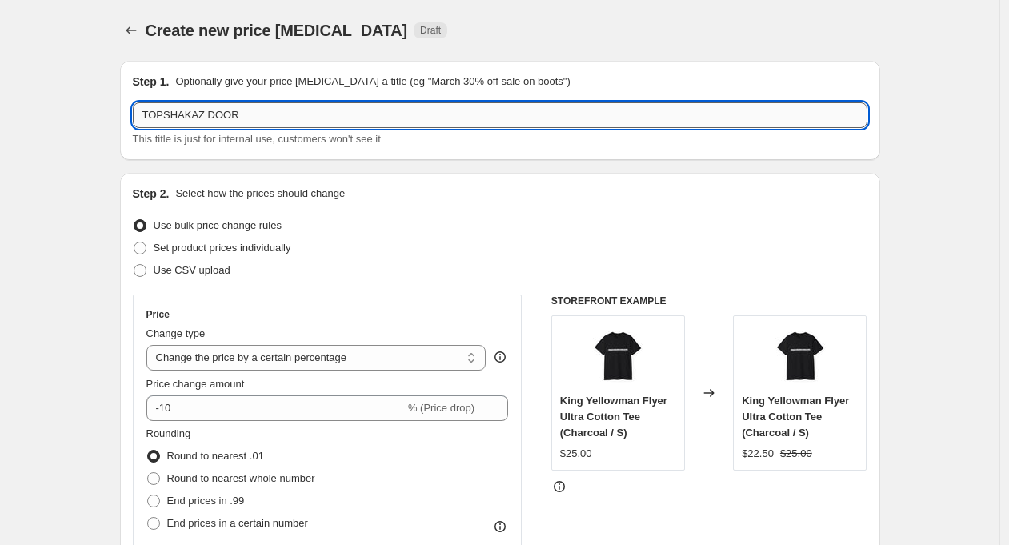
paste input "11/1"
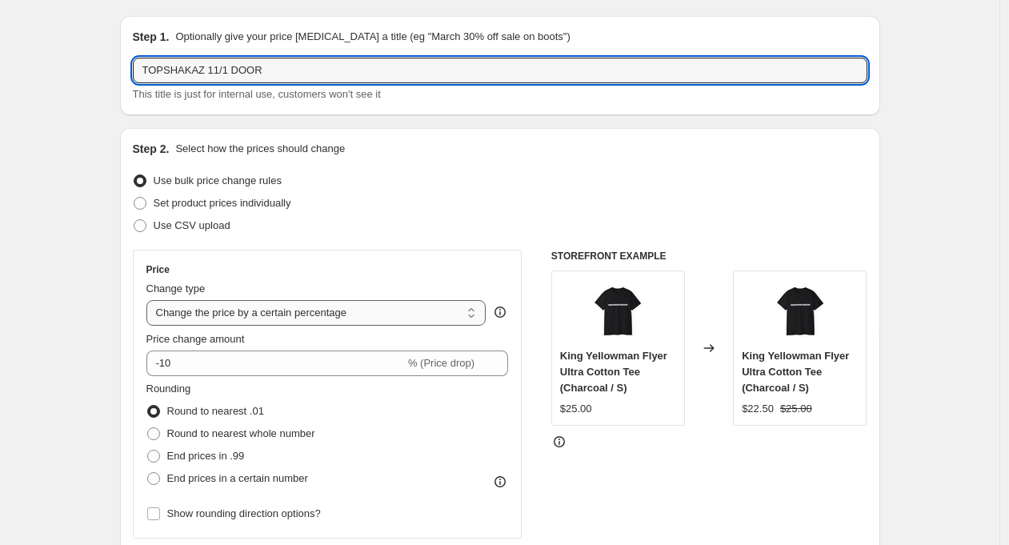
scroll to position [170, 0]
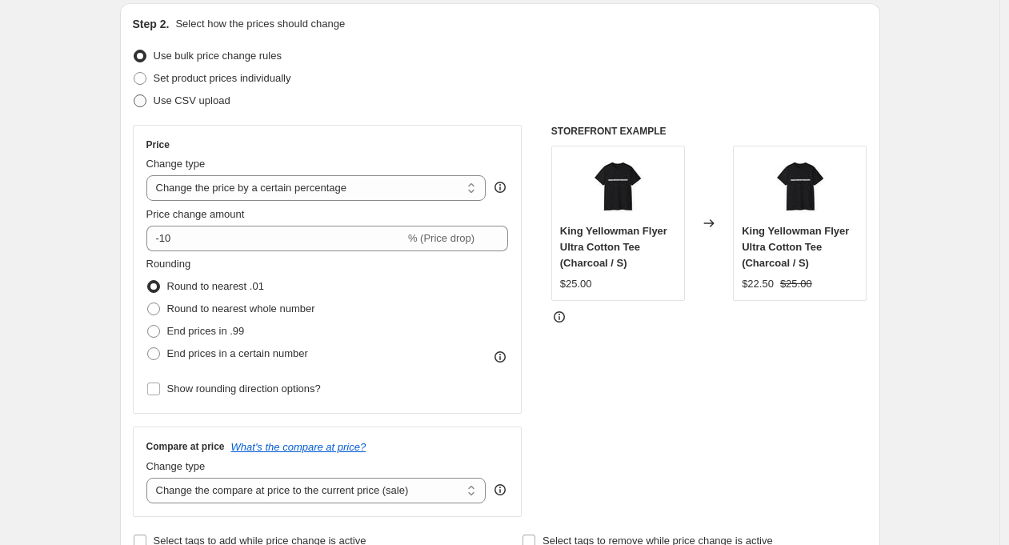
type input "TOPSHAKAZ 11/1 DOOR"
click at [220, 102] on span "Use CSV upload" at bounding box center [192, 100] width 77 height 12
click at [134, 95] on input "Use CSV upload" at bounding box center [134, 94] width 1 height 1
radio input "true"
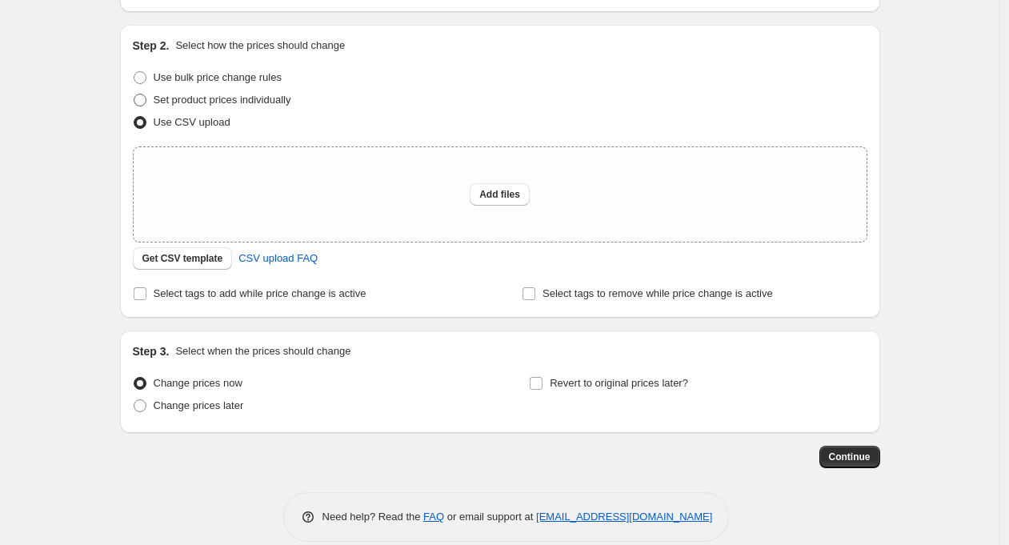
click at [229, 96] on span "Set product prices individually" at bounding box center [223, 100] width 138 height 12
click at [134, 94] on input "Set product prices individually" at bounding box center [134, 94] width 1 height 1
radio input "true"
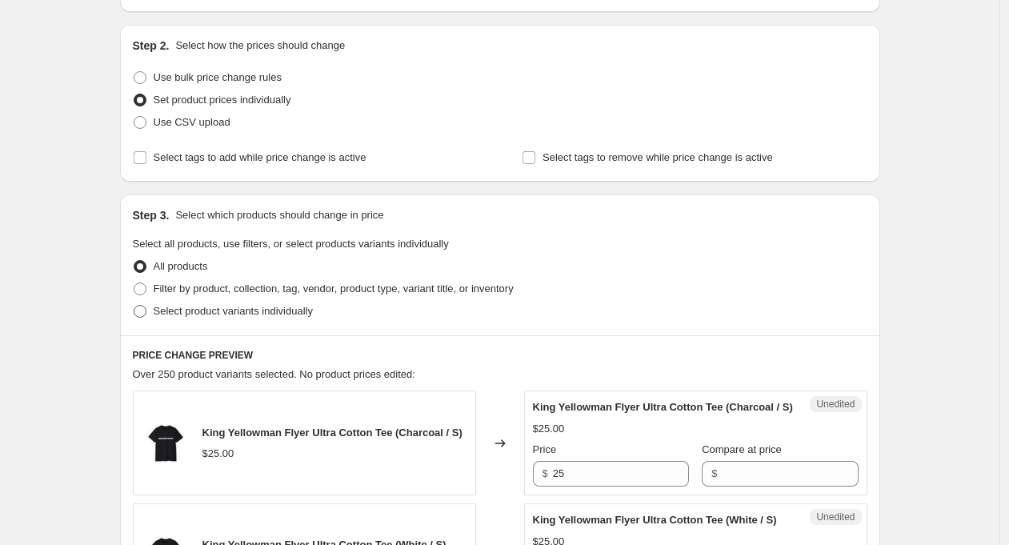
click at [230, 312] on span "Select product variants individually" at bounding box center [233, 311] width 159 height 12
click at [134, 306] on input "Select product variants individually" at bounding box center [134, 305] width 1 height 1
radio input "true"
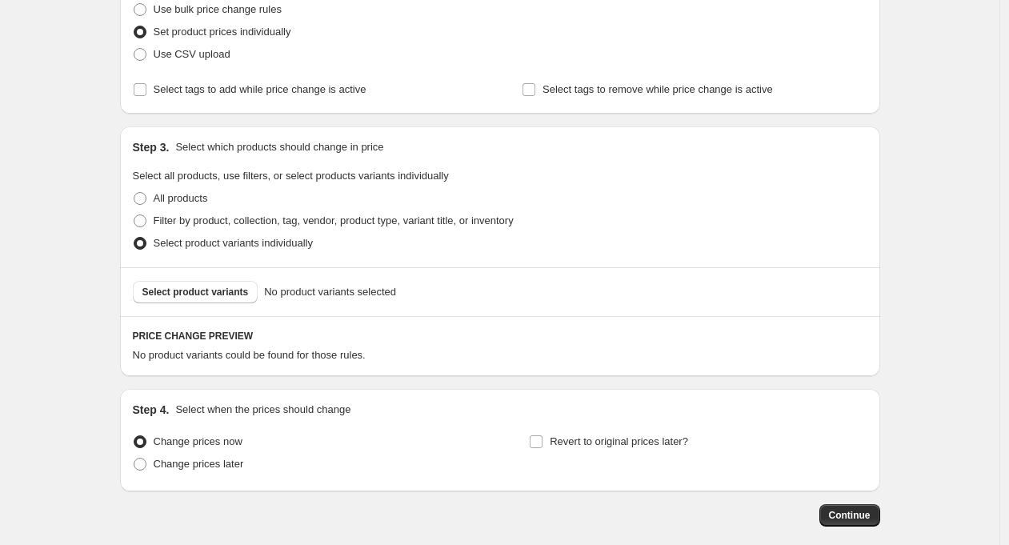
scroll to position [262, 0]
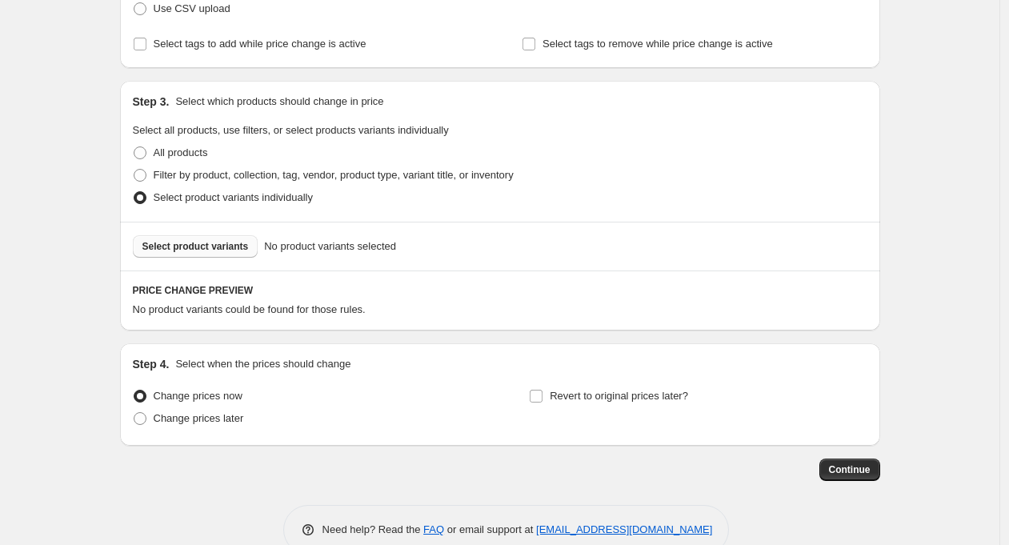
click at [241, 244] on span "Select product variants" at bounding box center [195, 246] width 106 height 13
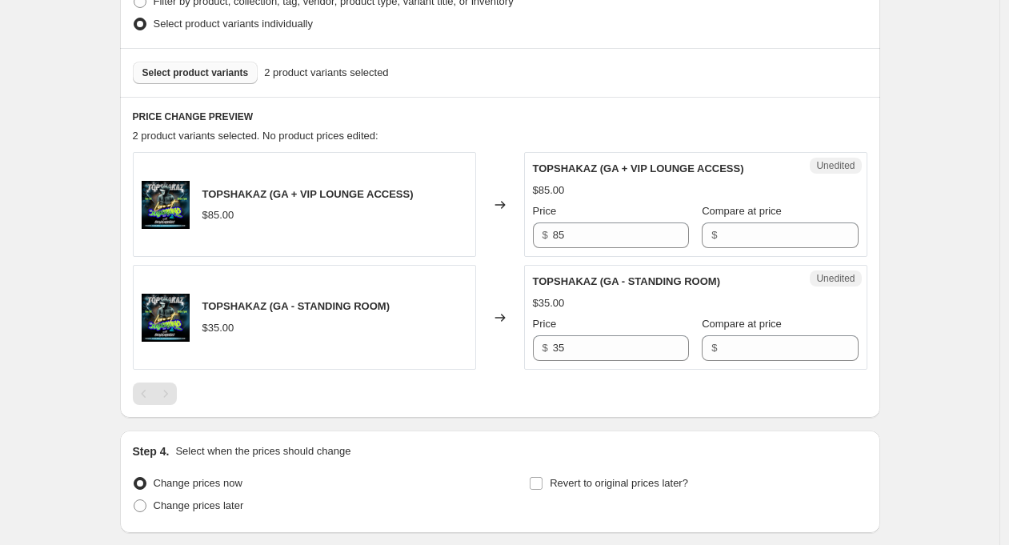
scroll to position [439, 0]
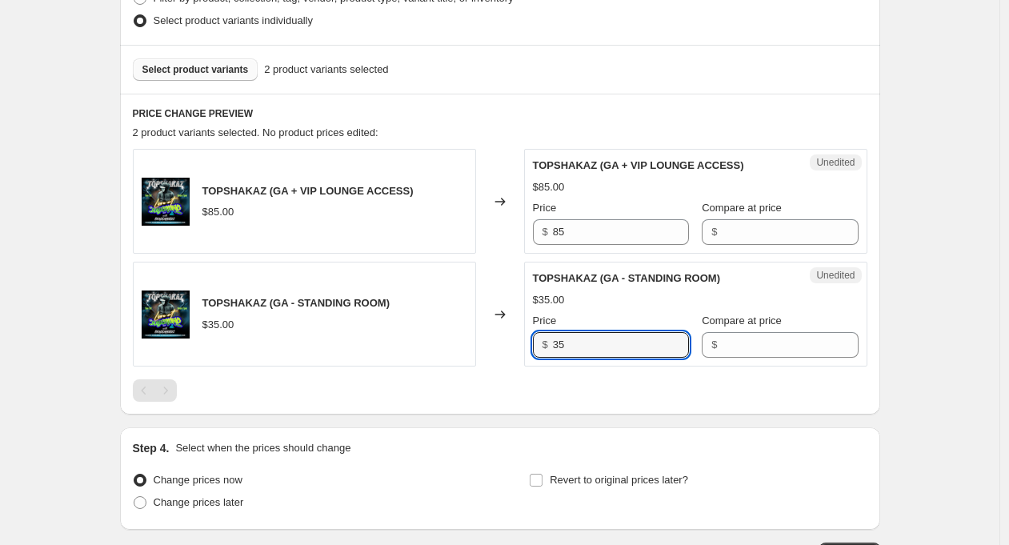
drag, startPoint x: 571, startPoint y: 345, endPoint x: 542, endPoint y: 346, distance: 29.6
click at [542, 346] on div "$ 35" at bounding box center [611, 345] width 156 height 26
type input "40"
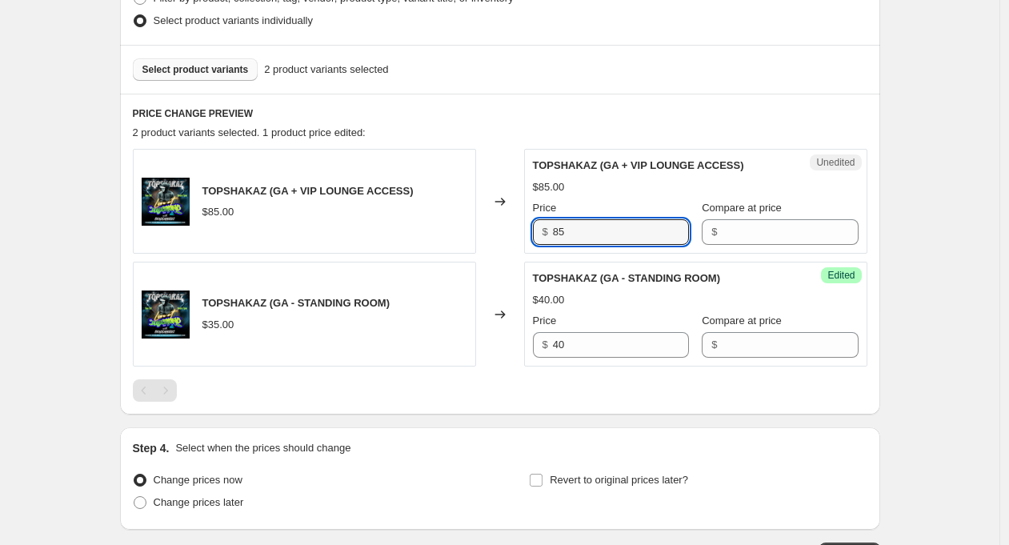
drag, startPoint x: 561, startPoint y: 233, endPoint x: 553, endPoint y: 231, distance: 8.2
click at [553, 231] on div "$ 85" at bounding box center [611, 232] width 156 height 26
type input "90"
click at [936, 320] on div "Create new price change job. This page is ready Create new price change job Dra…" at bounding box center [500, 111] width 1000 height 1101
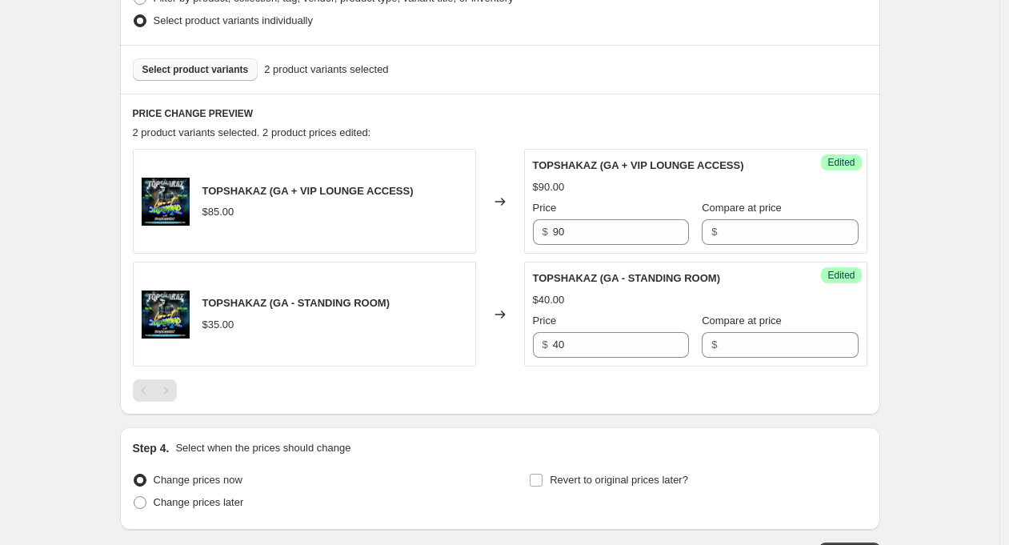
scroll to position [556, 0]
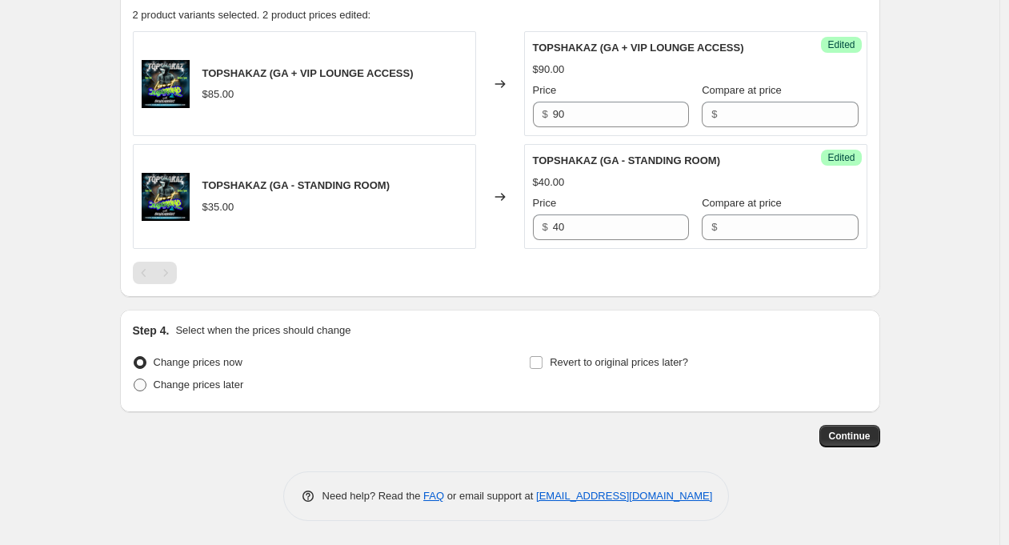
click at [223, 384] on span "Change prices later" at bounding box center [199, 385] width 90 height 12
click at [134, 379] on input "Change prices later" at bounding box center [134, 379] width 1 height 1
radio input "true"
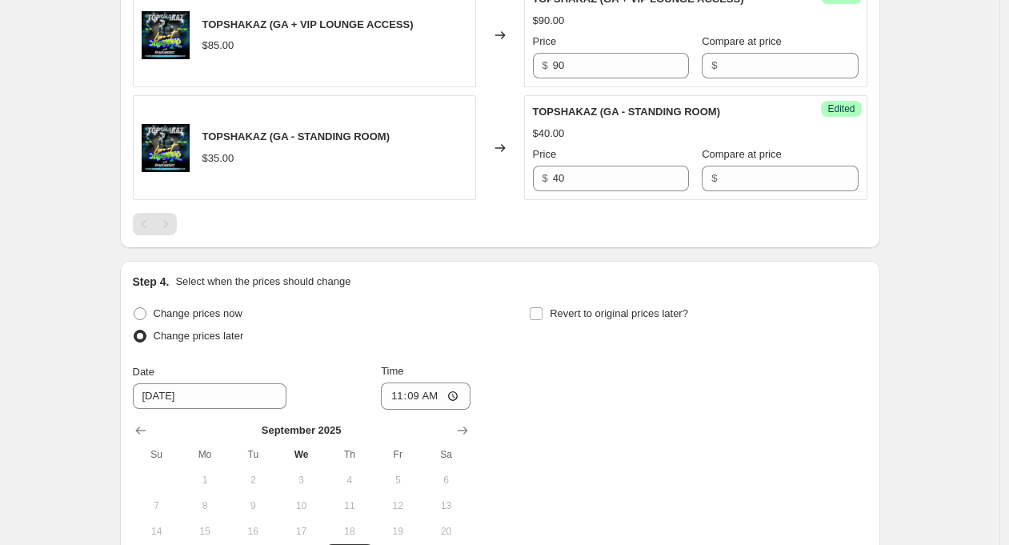
scroll to position [758, 0]
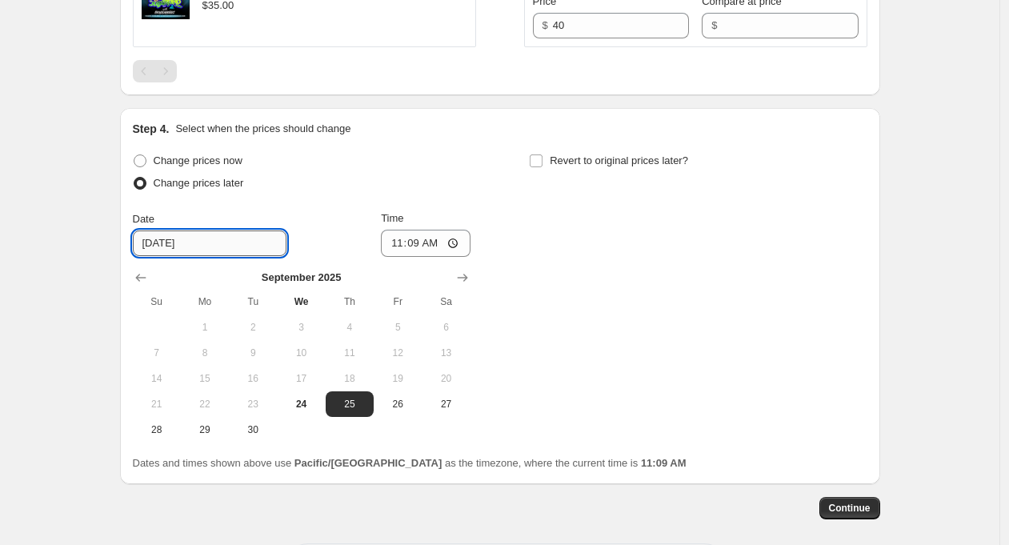
click at [223, 246] on input "[DATE]" at bounding box center [210, 244] width 154 height 26
click at [461, 278] on icon "Show next month, October 2025" at bounding box center [463, 278] width 16 height 16
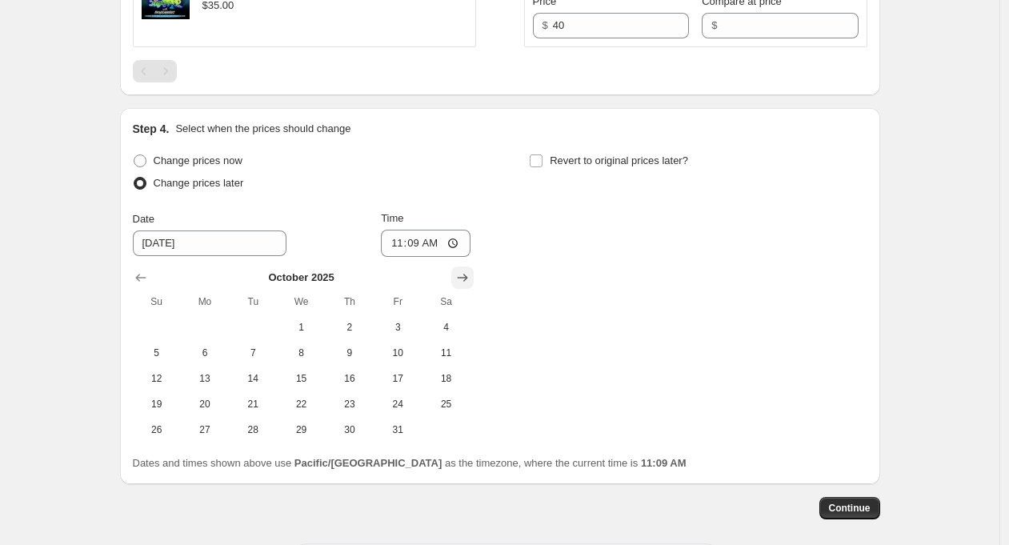
click at [461, 278] on icon "Show next month, November 2025" at bounding box center [463, 278] width 16 height 16
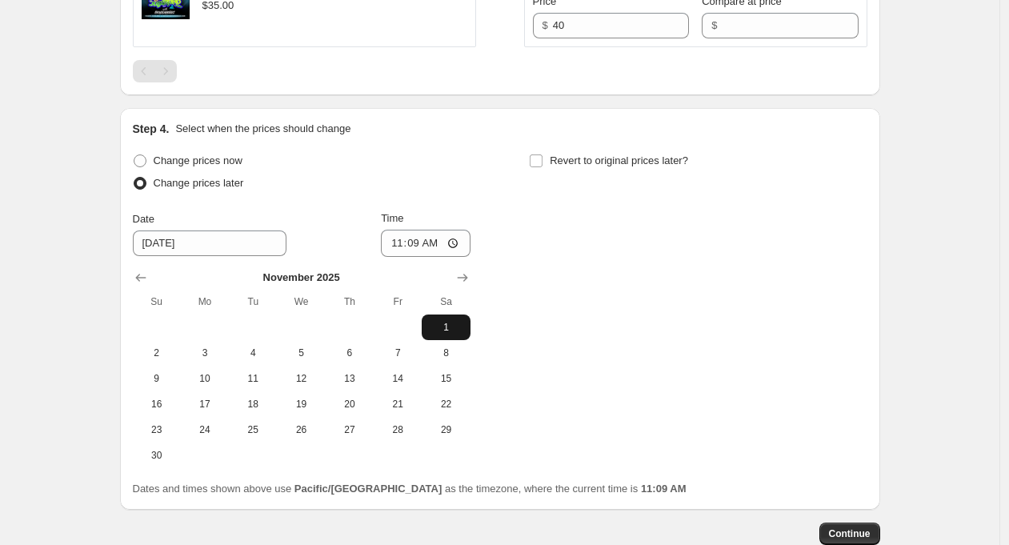
click at [447, 328] on span "1" at bounding box center [445, 327] width 35 height 13
type input "11/1/2025"
click at [419, 240] on input "11:09" at bounding box center [426, 243] width 90 height 27
click at [417, 246] on input "11:09" at bounding box center [426, 243] width 90 height 27
click at [443, 247] on input "07:09" at bounding box center [426, 243] width 90 height 27
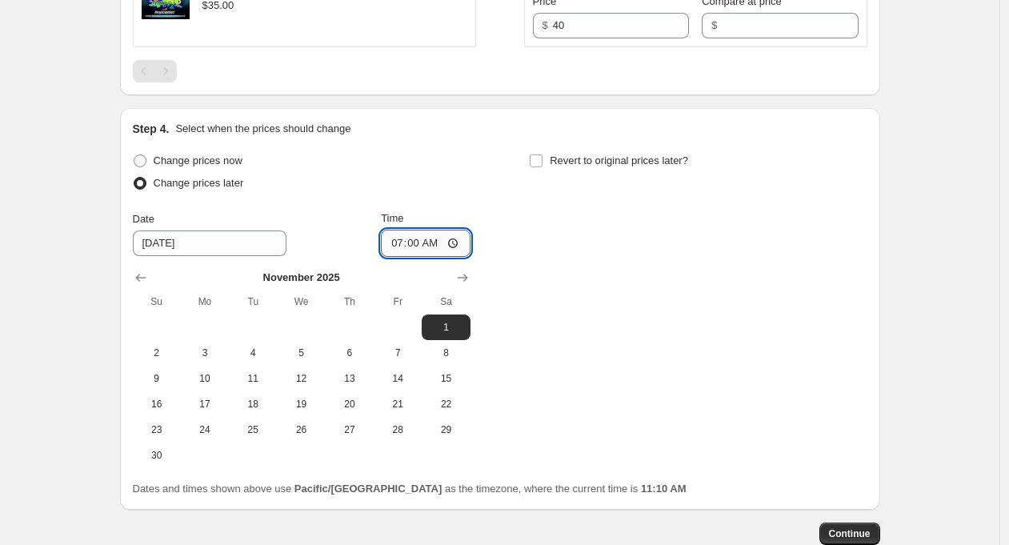
click at [456, 248] on input "07:00" at bounding box center [426, 243] width 90 height 27
type input "19:00"
click at [671, 310] on div "Change prices now Change prices later Date 11/1/2025 Time 19:00 November 2025 S…" at bounding box center [500, 309] width 735 height 319
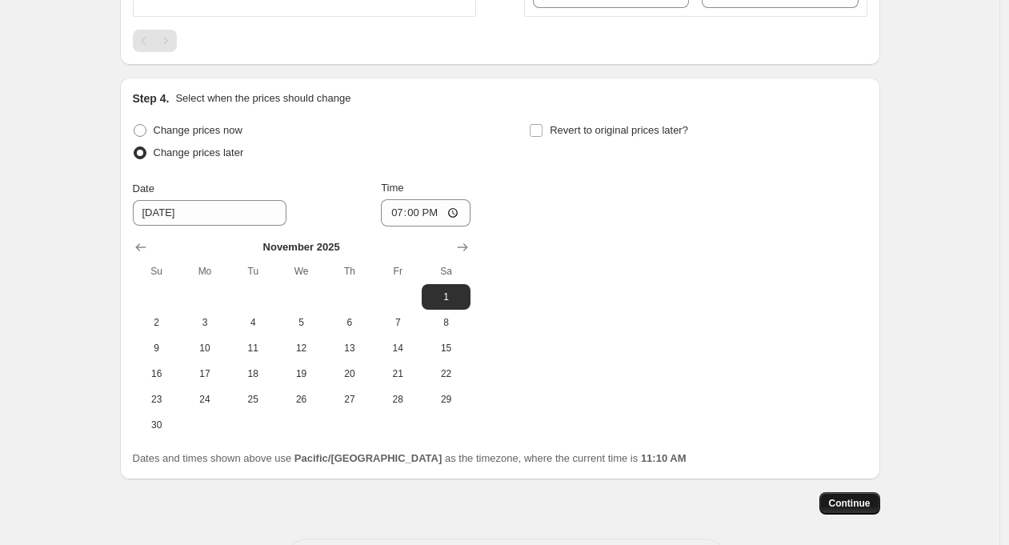
click at [864, 502] on span "Continue" at bounding box center [850, 503] width 42 height 13
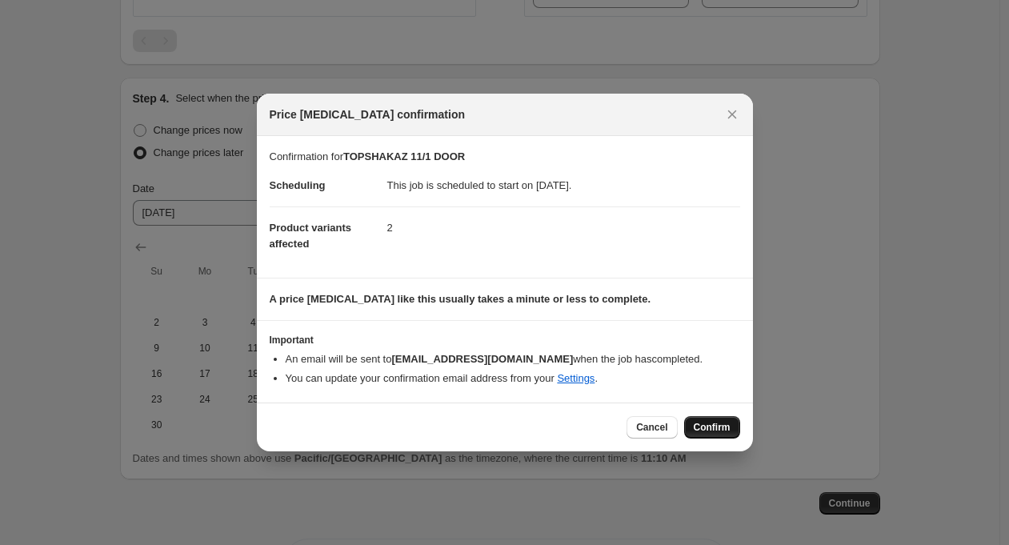
click at [711, 421] on button "Confirm" at bounding box center [712, 427] width 56 height 22
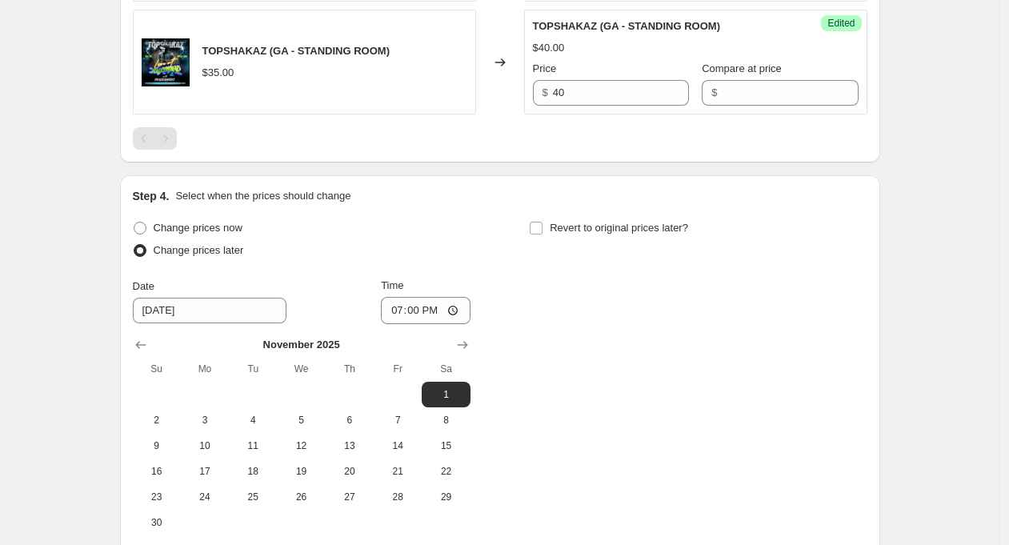
scroll to position [955, 0]
